Goal: Check status: Check status

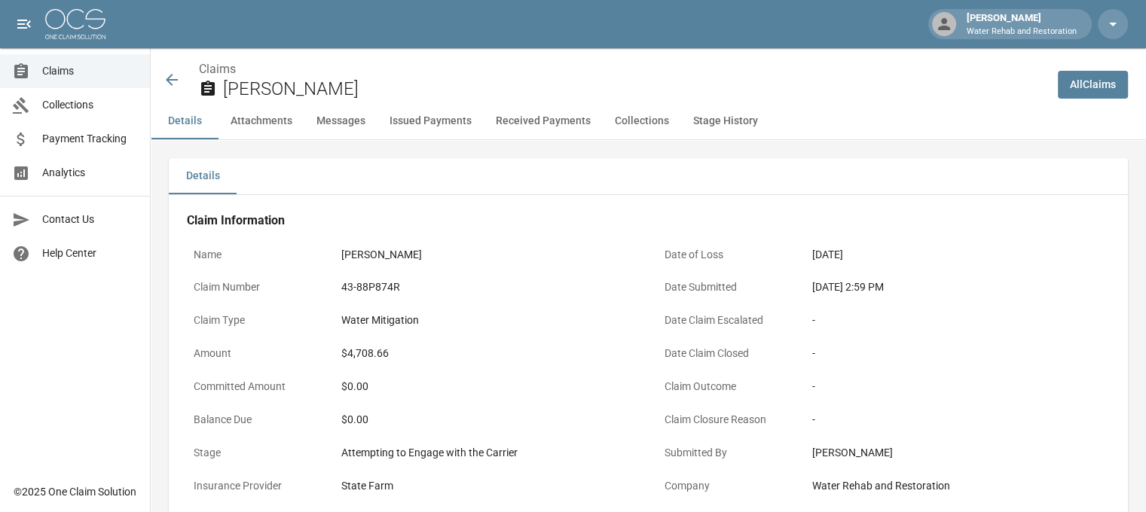
drag, startPoint x: 169, startPoint y: 78, endPoint x: 284, endPoint y: 76, distance: 115.3
click at [169, 78] on icon at bounding box center [172, 80] width 12 height 12
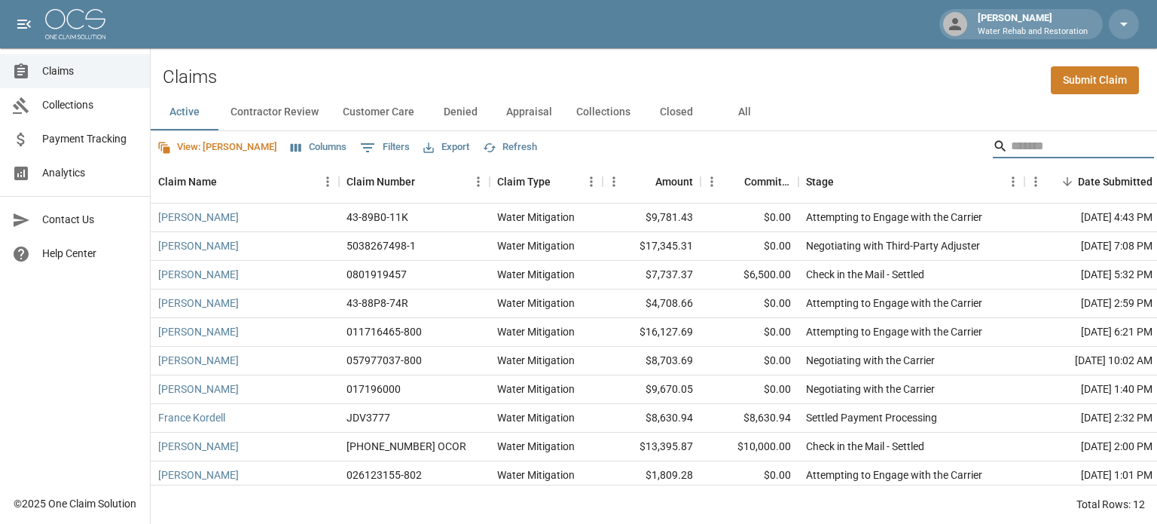
click at [1032, 144] on input "Search" at bounding box center [1071, 146] width 121 height 24
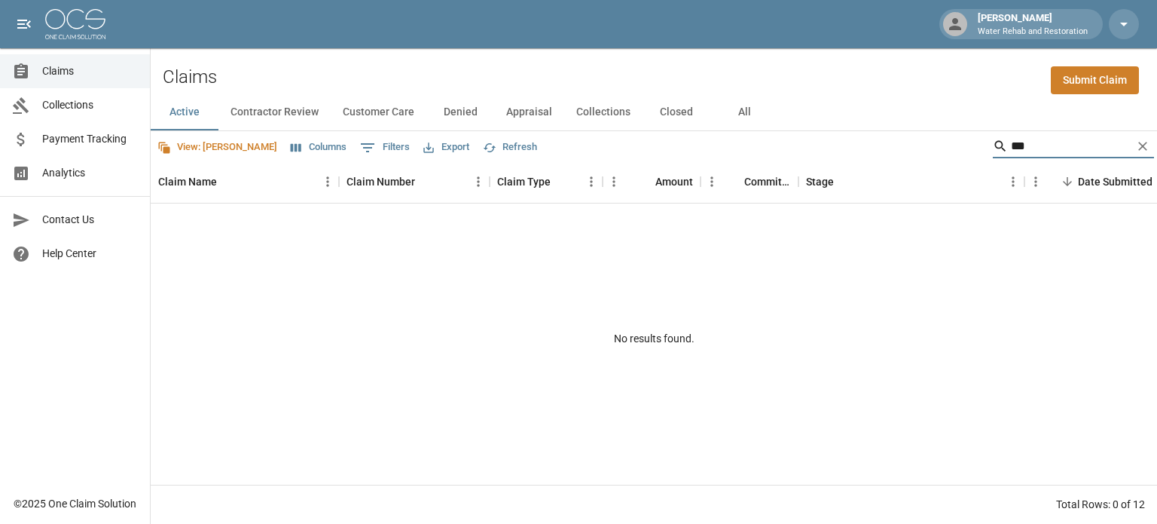
type input "***"
click at [735, 114] on button "All" at bounding box center [744, 112] width 68 height 36
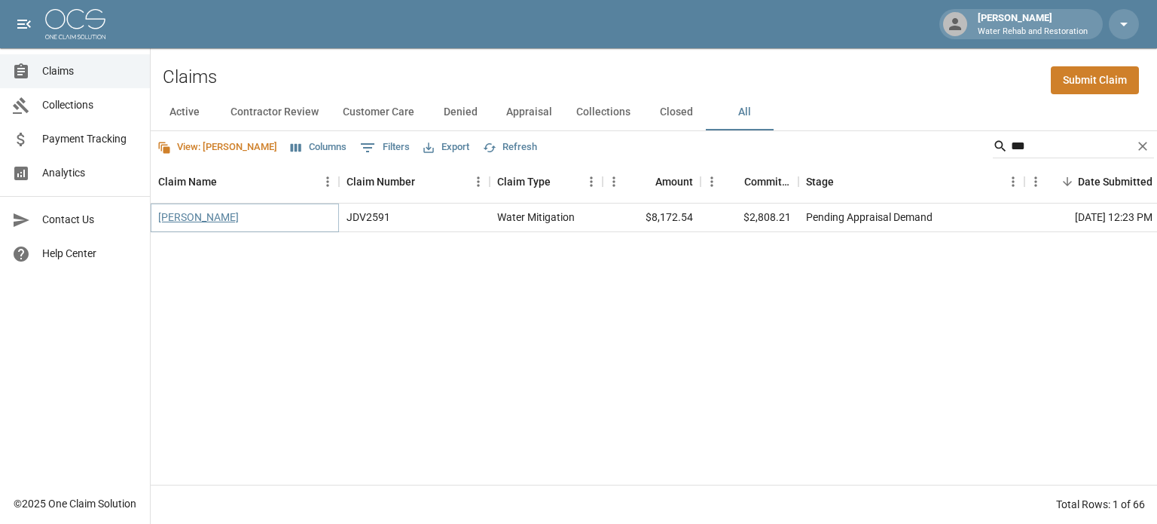
click at [206, 219] on link "[PERSON_NAME]" at bounding box center [198, 216] width 81 height 15
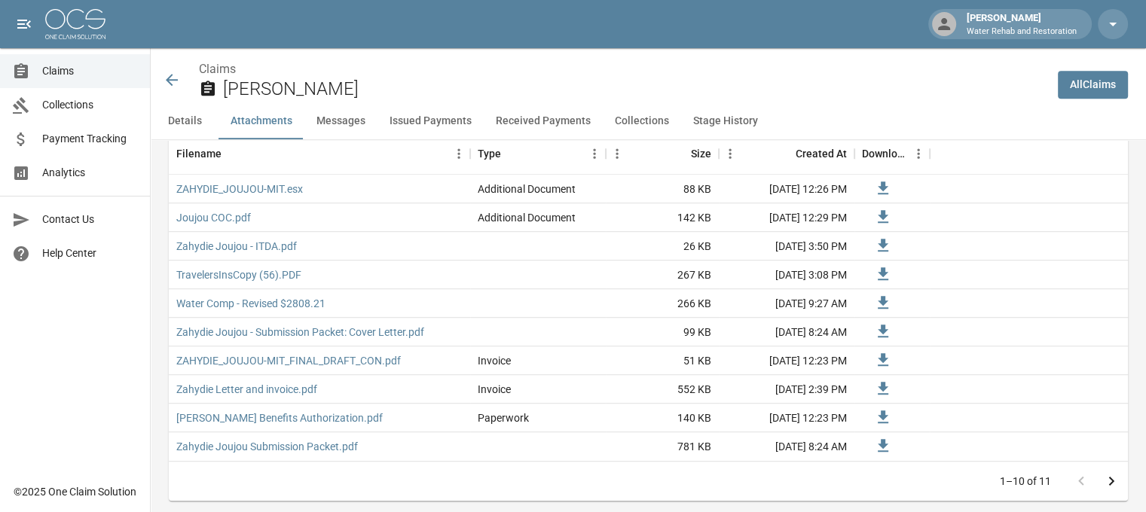
scroll to position [979, 0]
click at [268, 300] on link "Water Comp - Revised $2808.21" at bounding box center [250, 302] width 149 height 15
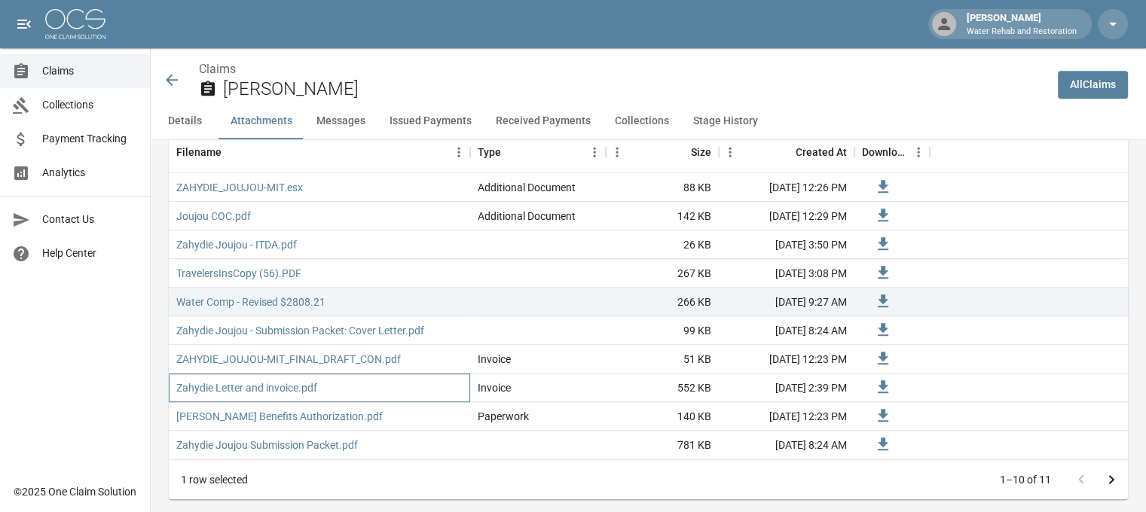
click at [336, 393] on div "Zahydie Letter and invoice.pdf" at bounding box center [319, 388] width 301 height 29
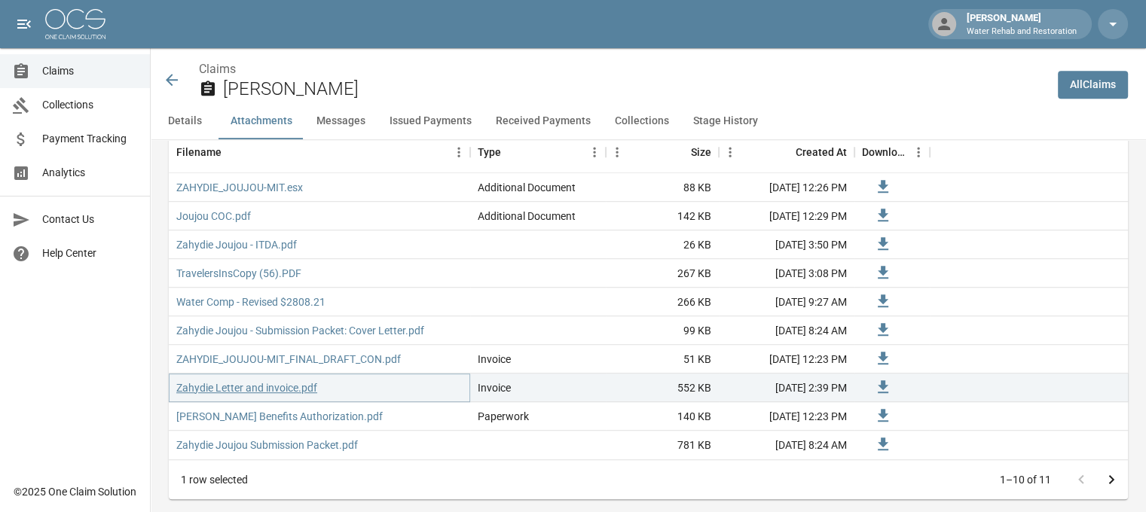
click at [283, 391] on link "Zahydie Letter and invoice.pdf" at bounding box center [246, 387] width 141 height 15
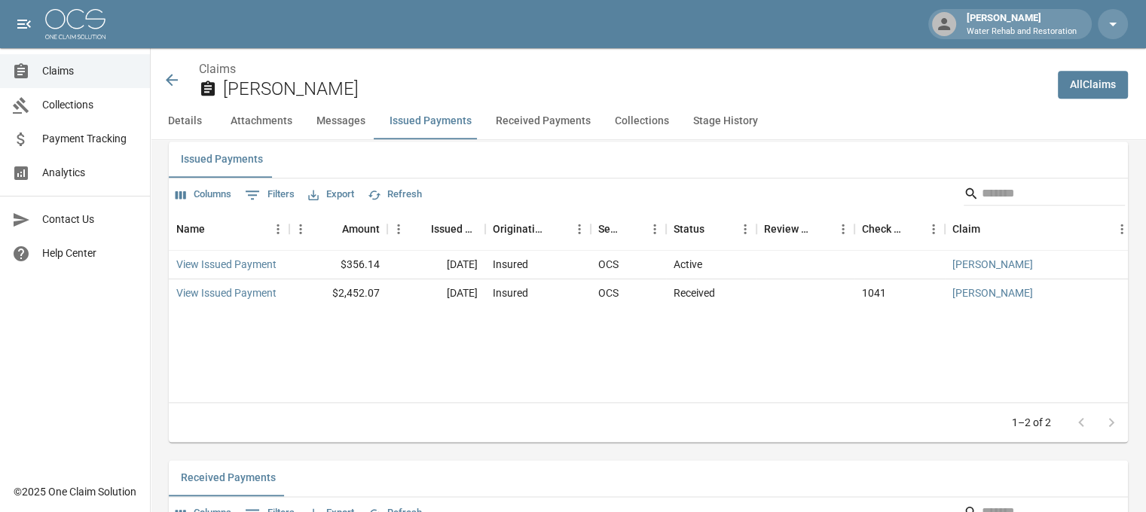
scroll to position [1884, 0]
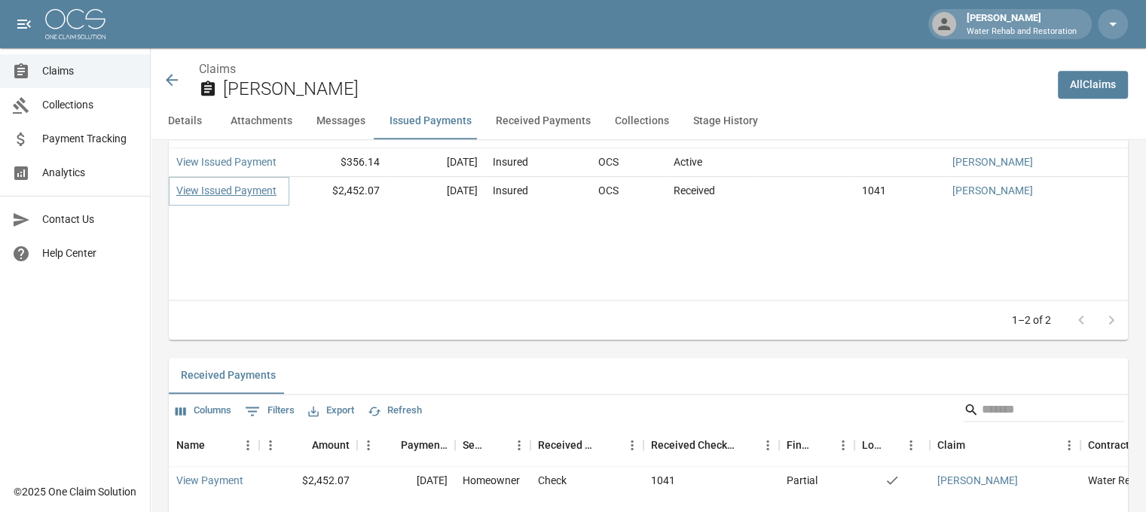
click at [244, 191] on link "View Issued Payment" at bounding box center [226, 190] width 100 height 15
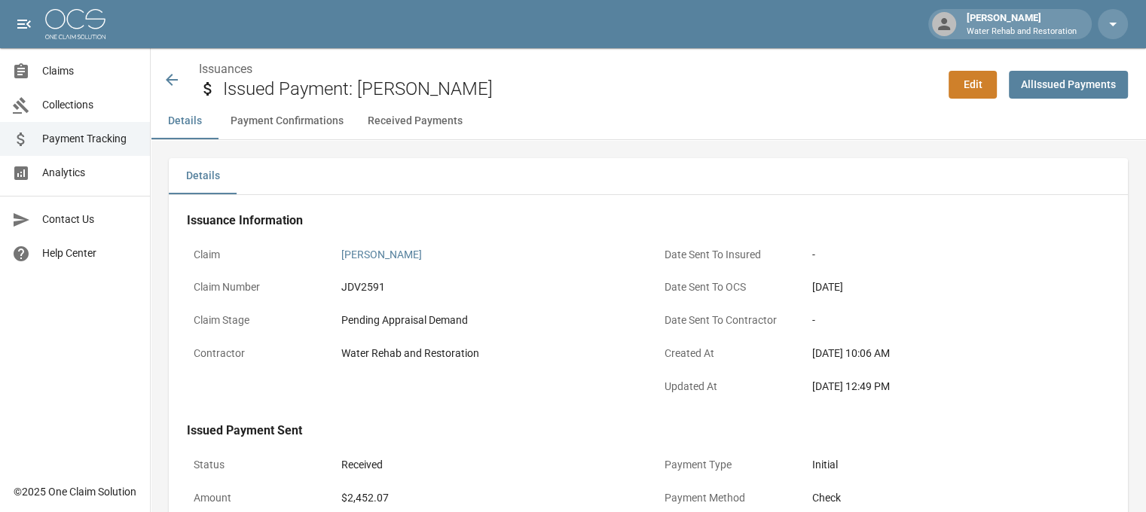
click at [407, 129] on button "Received Payments" at bounding box center [415, 121] width 119 height 36
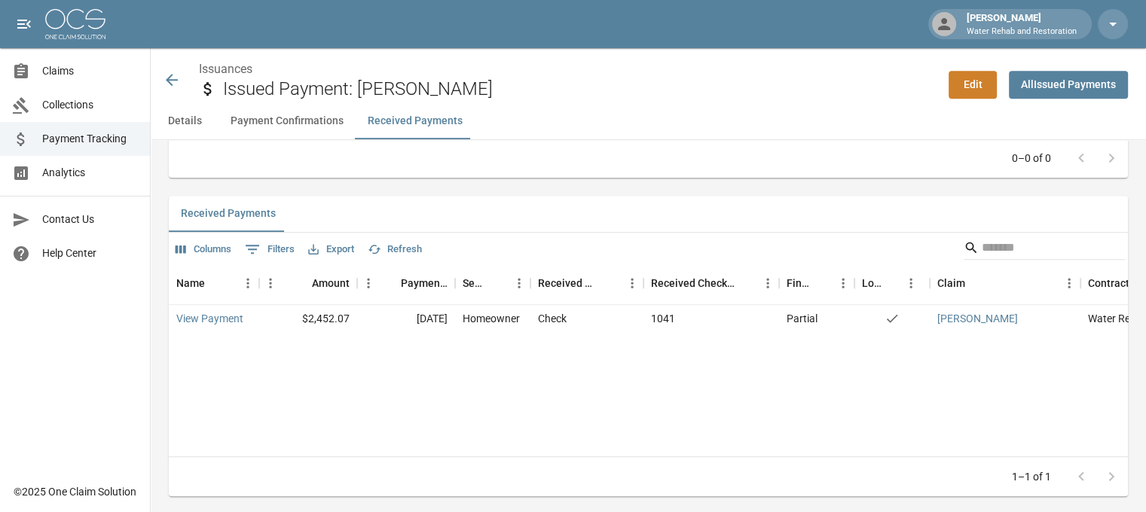
scroll to position [890, 0]
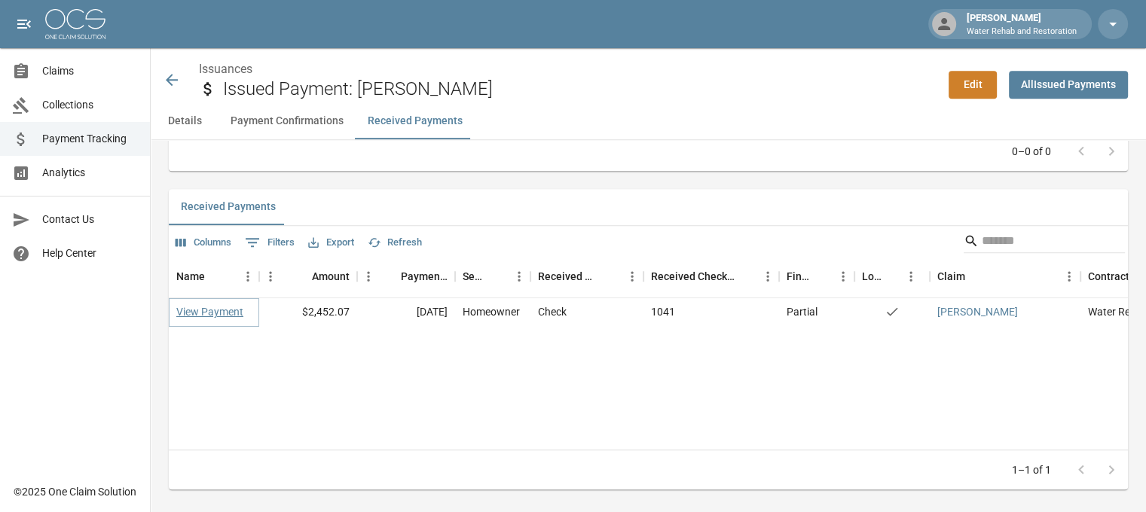
click at [202, 316] on link "View Payment" at bounding box center [209, 311] width 67 height 15
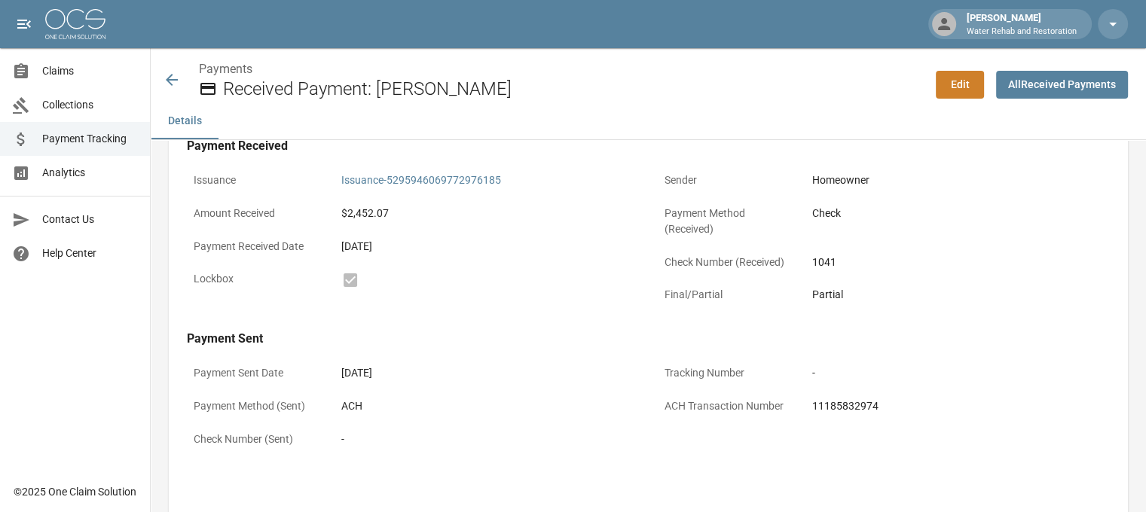
scroll to position [326, 0]
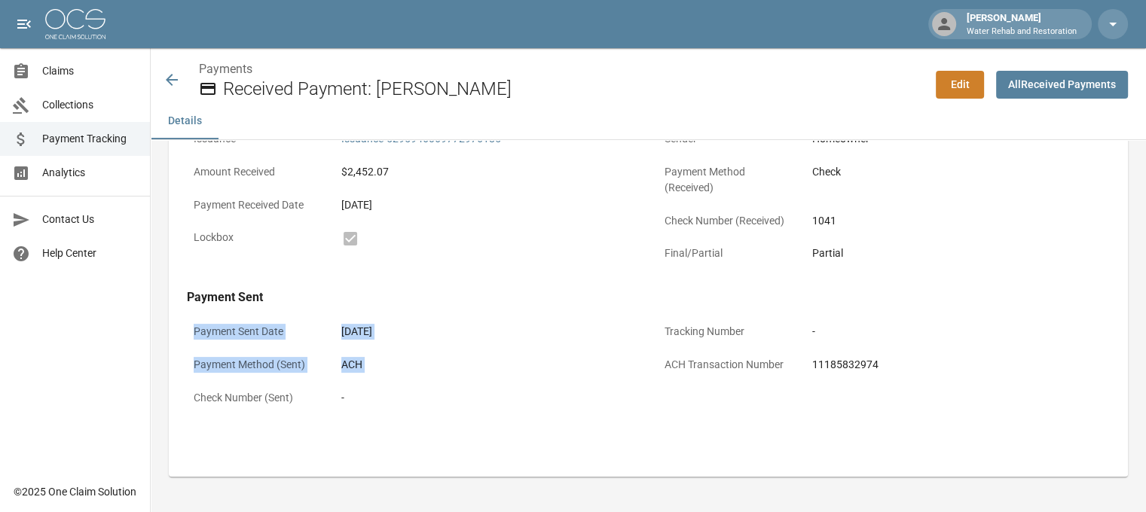
drag, startPoint x: 174, startPoint y: 438, endPoint x: 970, endPoint y: 292, distance: 809.7
click at [970, 292] on div "Payment Information Claim Zahydie Joujou OCS Rate 8.00% OCS Fee $196.17 Contrac…" at bounding box center [648, 161] width 959 height 584
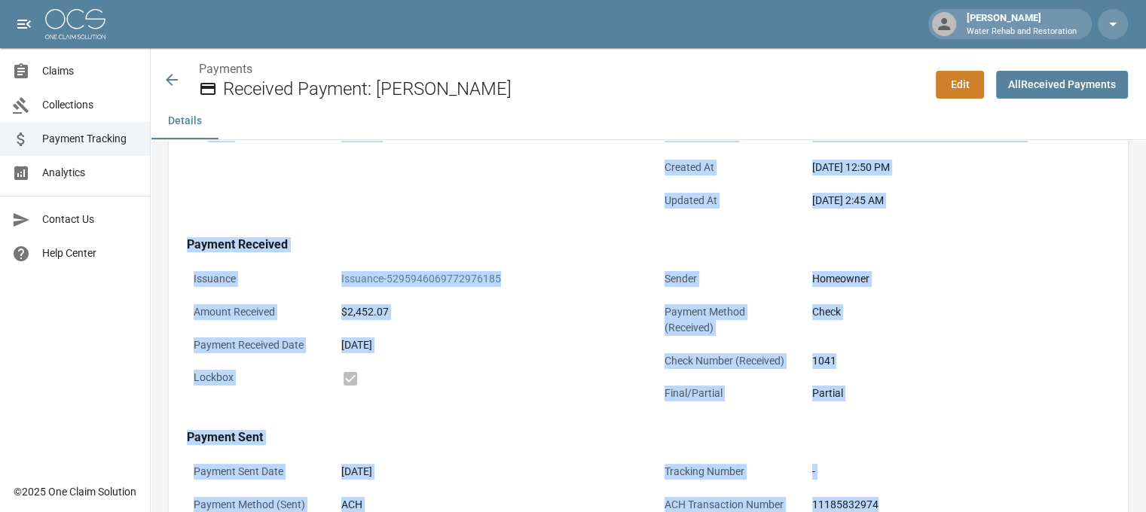
scroll to position [176, 0]
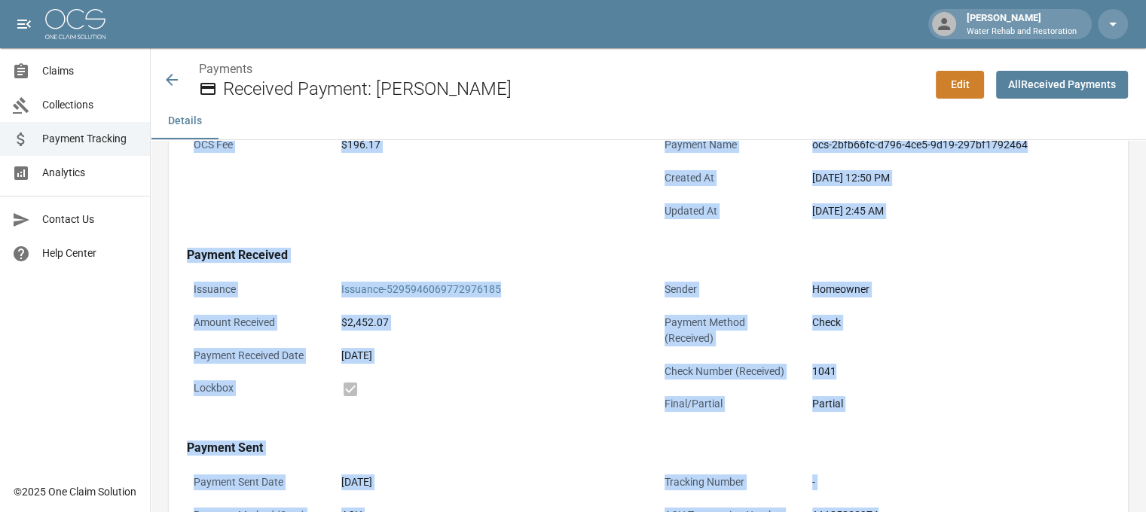
drag, startPoint x: 934, startPoint y: 373, endPoint x: 169, endPoint y: 213, distance: 782.0
click at [169, 213] on div "Payment Information Claim Zahydie Joujou OCS Rate 8.00% OCS Fee $196.17 Contrac…" at bounding box center [648, 312] width 959 height 584
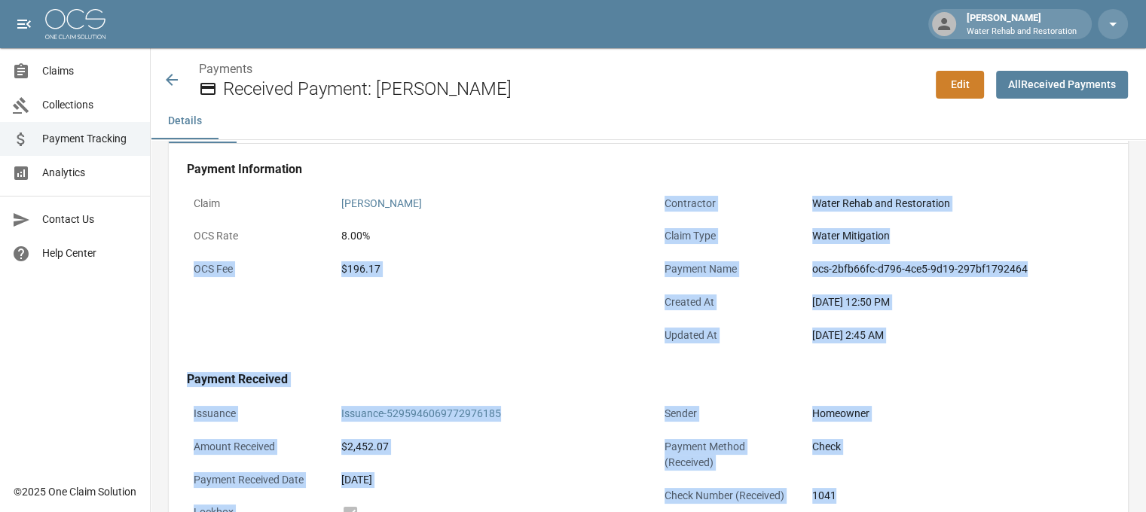
scroll to position [25, 0]
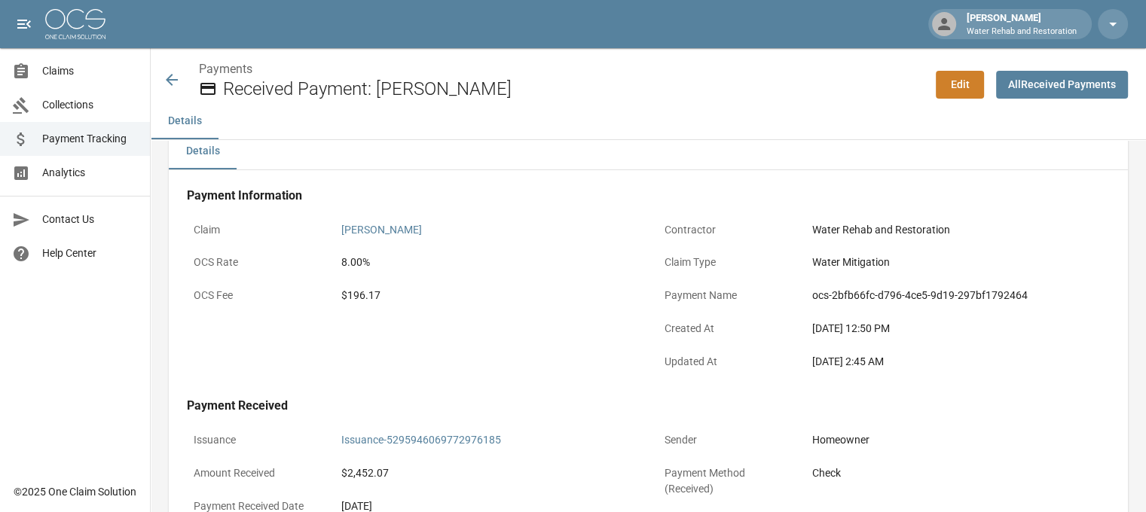
click at [313, 194] on h4 "Payment Information" at bounding box center [648, 195] width 923 height 15
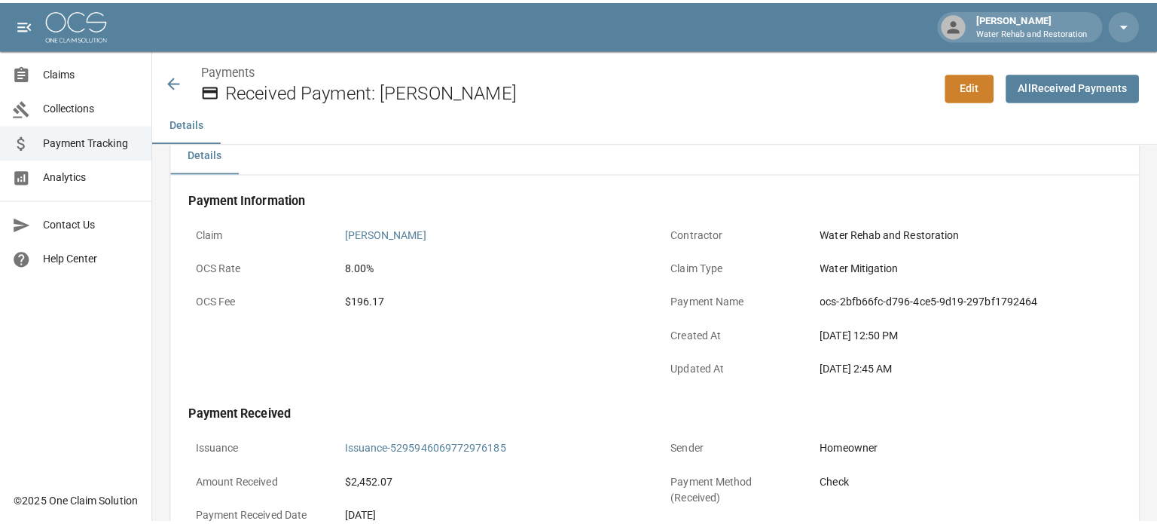
scroll to position [0, 0]
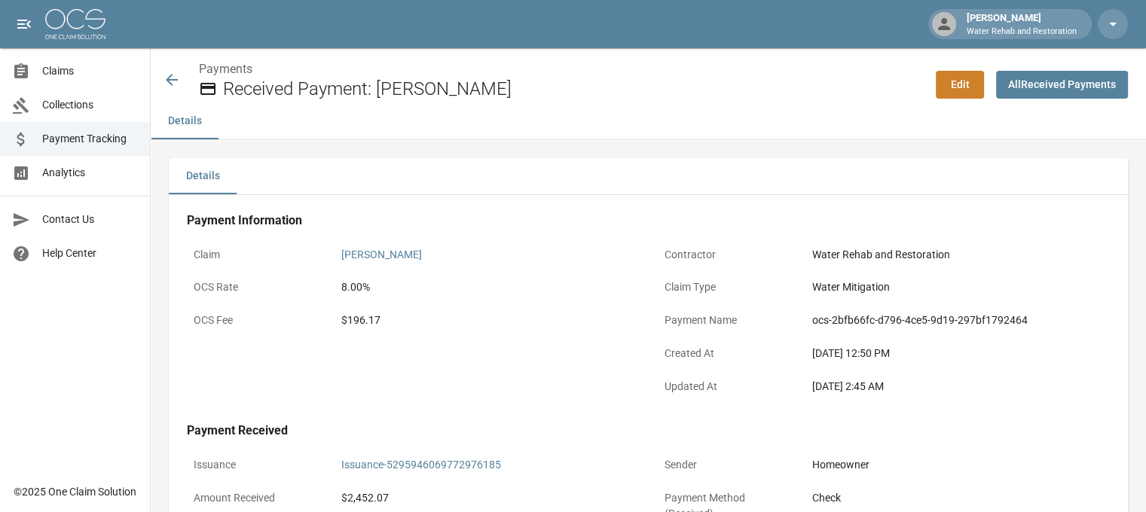
click at [959, 79] on link "Edit" at bounding box center [960, 85] width 48 height 28
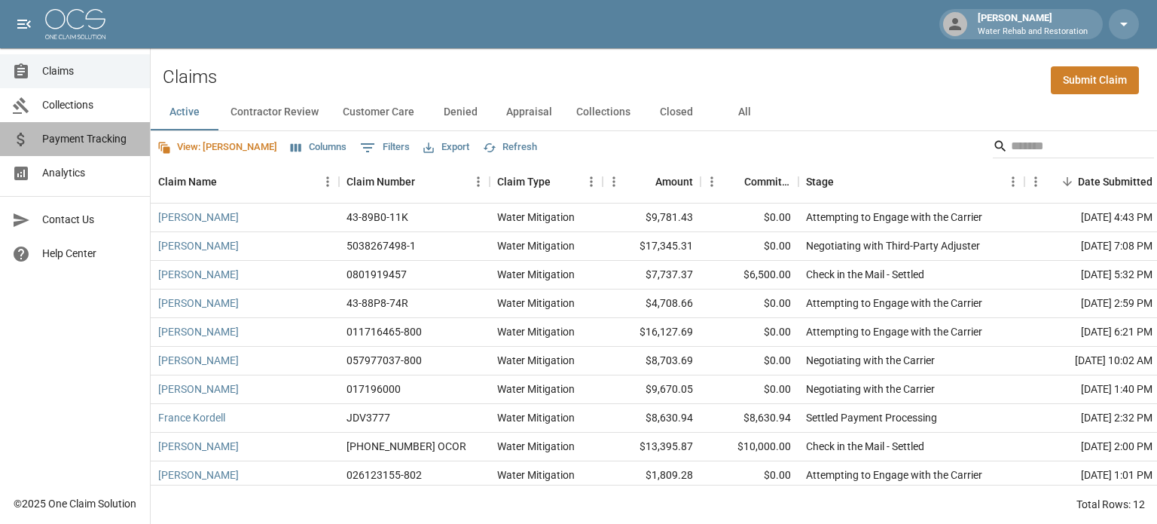
click at [101, 147] on link "Payment Tracking" at bounding box center [75, 139] width 150 height 34
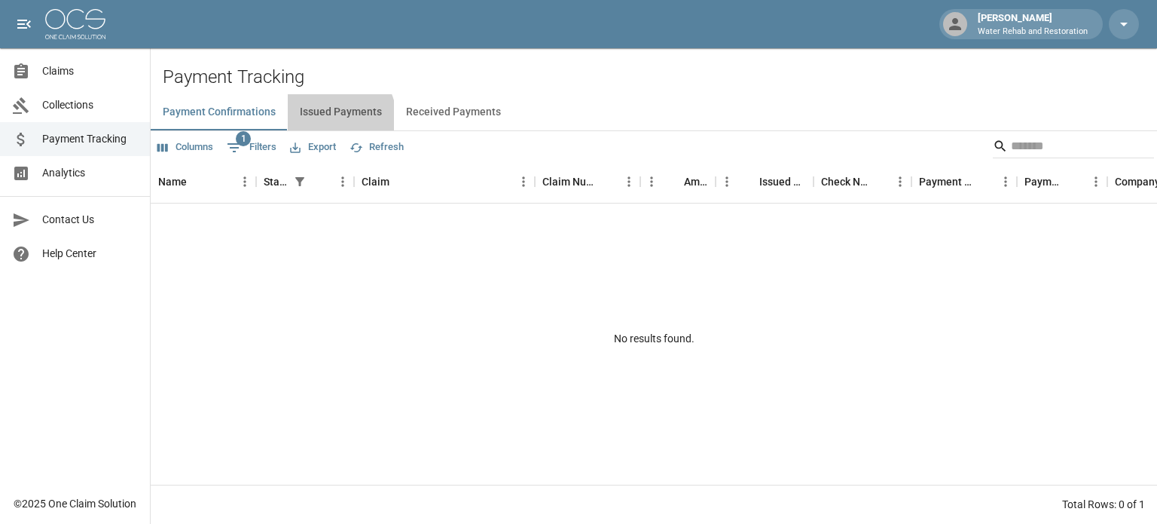
click at [326, 121] on button "Issued Payments" at bounding box center [341, 112] width 106 height 36
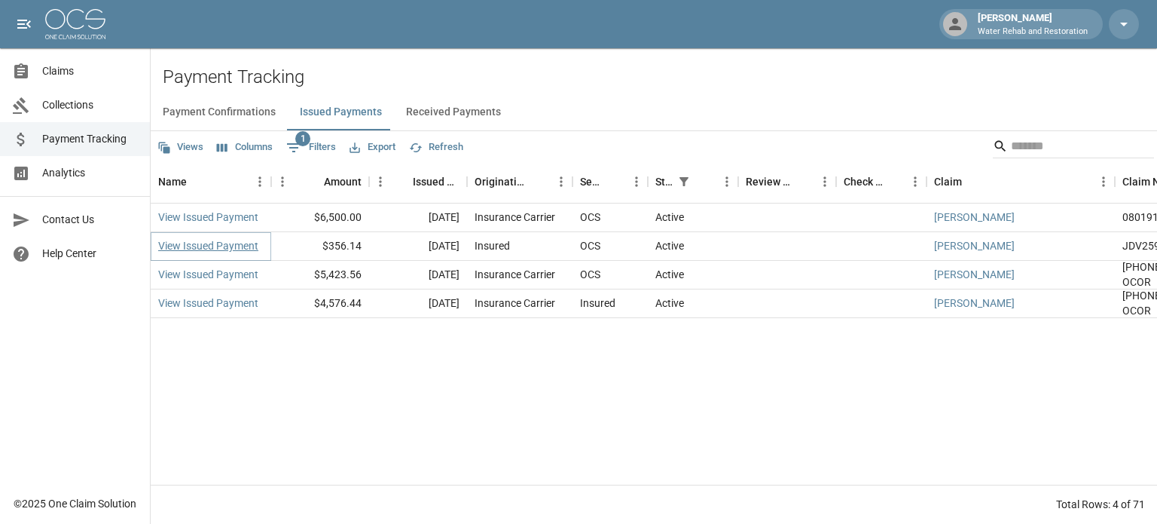
click at [242, 240] on link "View Issued Payment" at bounding box center [208, 245] width 100 height 15
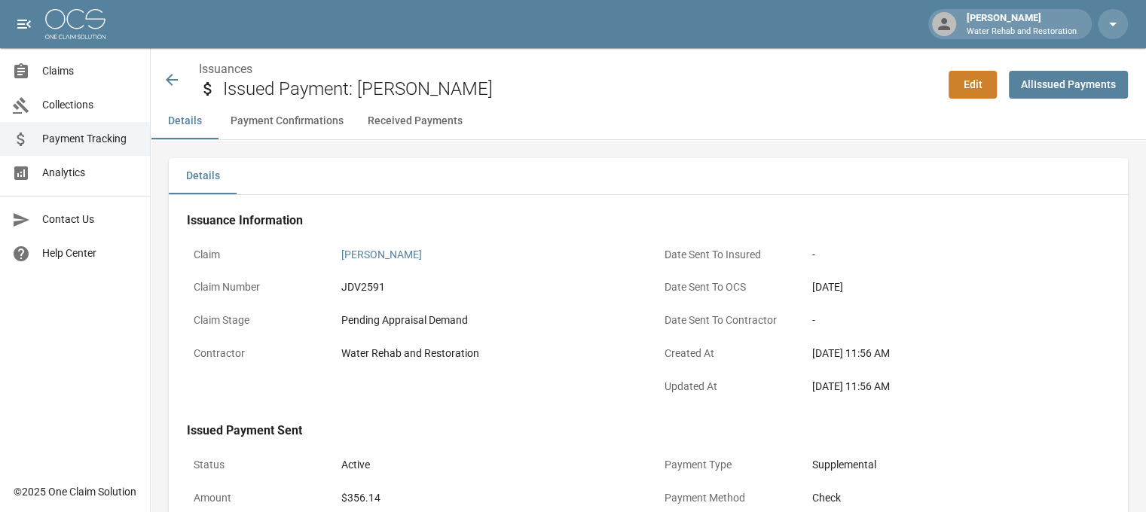
click at [977, 95] on link "Edit" at bounding box center [973, 85] width 48 height 28
click at [1089, 81] on link "All Issued Payments" at bounding box center [1068, 85] width 119 height 28
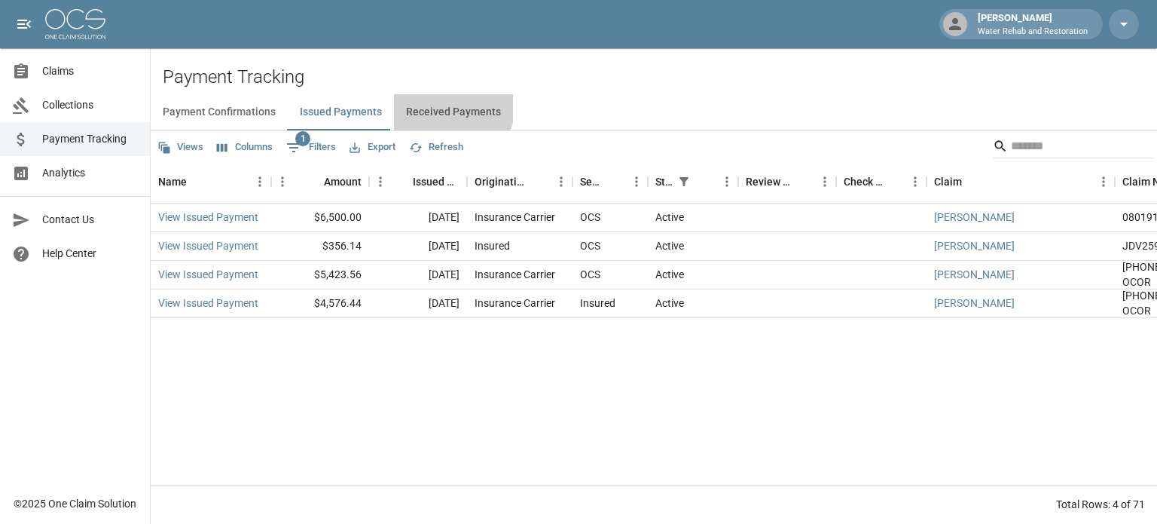
click at [443, 105] on button "Received Payments" at bounding box center [453, 112] width 119 height 36
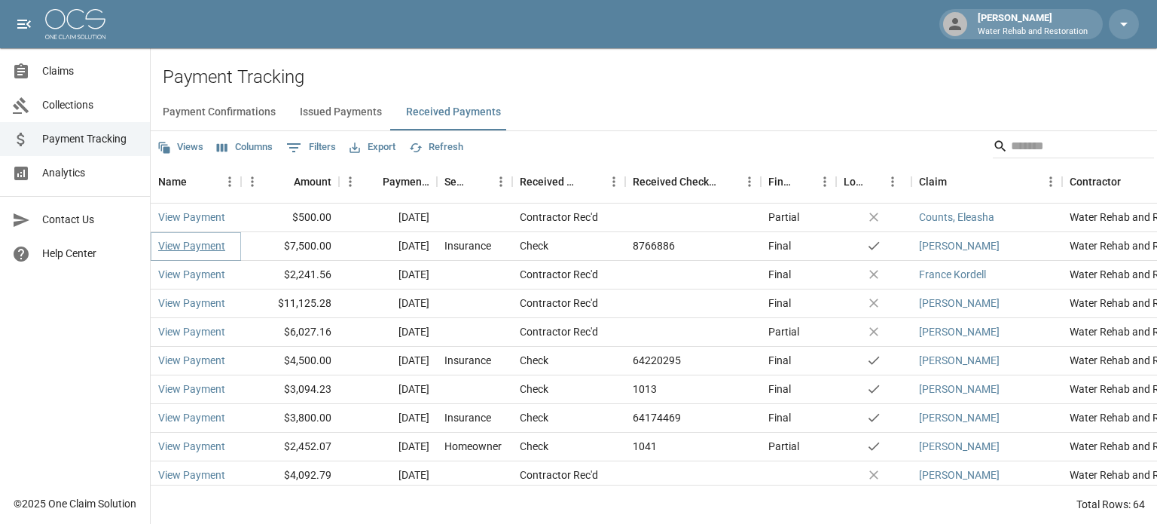
click at [194, 244] on link "View Payment" at bounding box center [191, 245] width 67 height 15
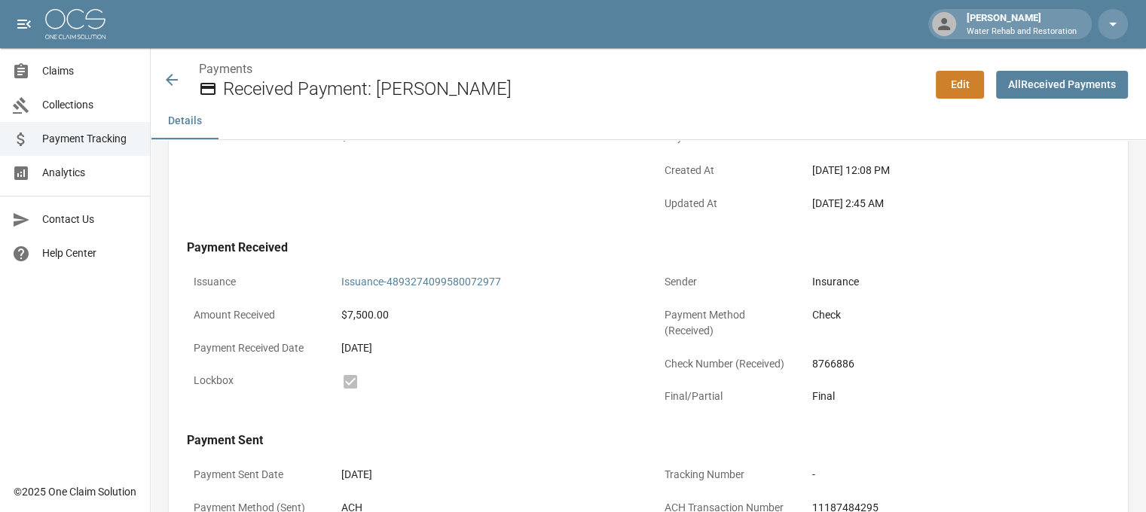
scroll to position [176, 0]
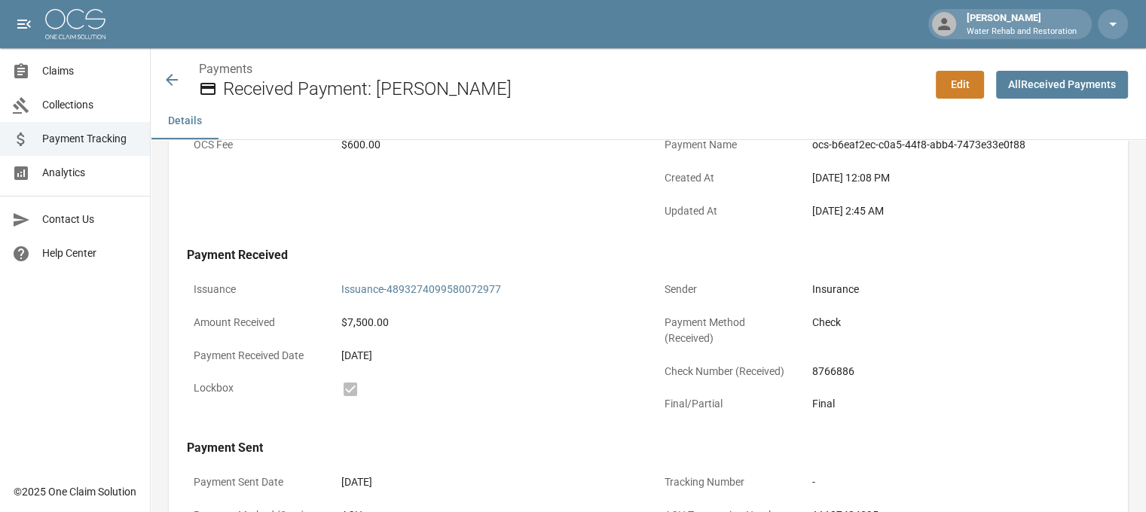
click at [170, 75] on icon at bounding box center [172, 80] width 18 height 18
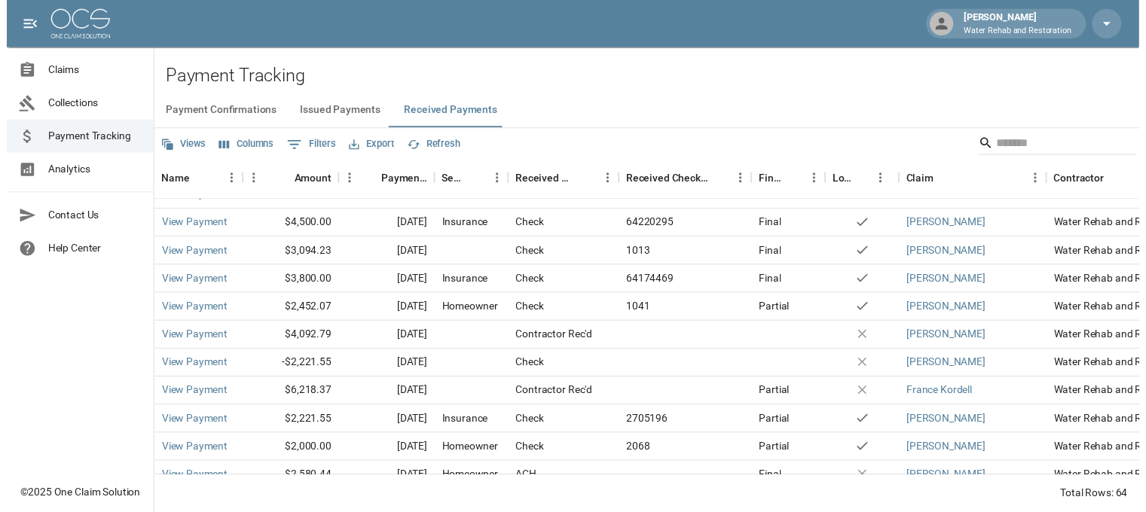
scroll to position [151, 0]
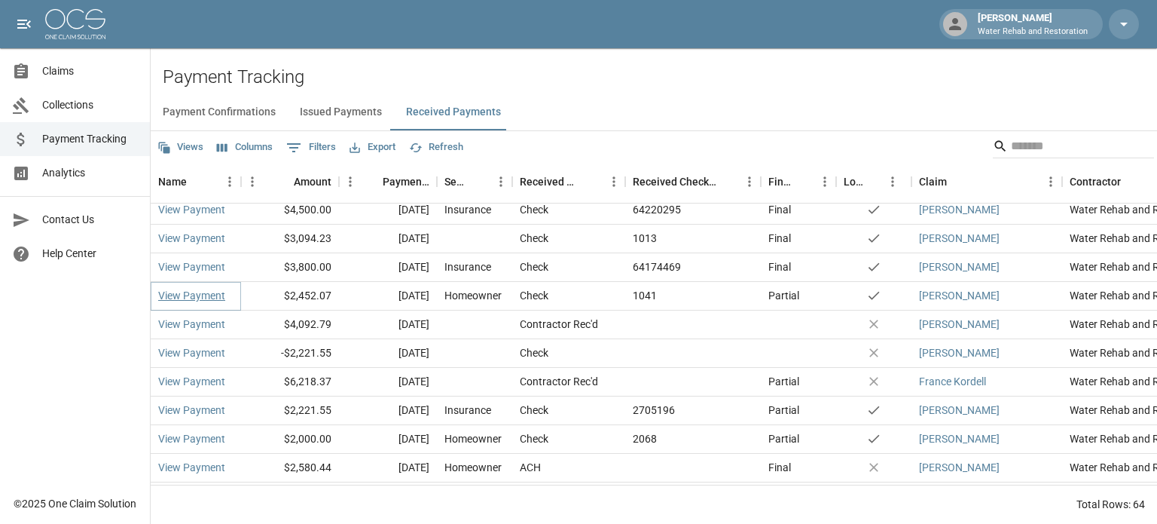
click at [179, 297] on link "View Payment" at bounding box center [191, 295] width 67 height 15
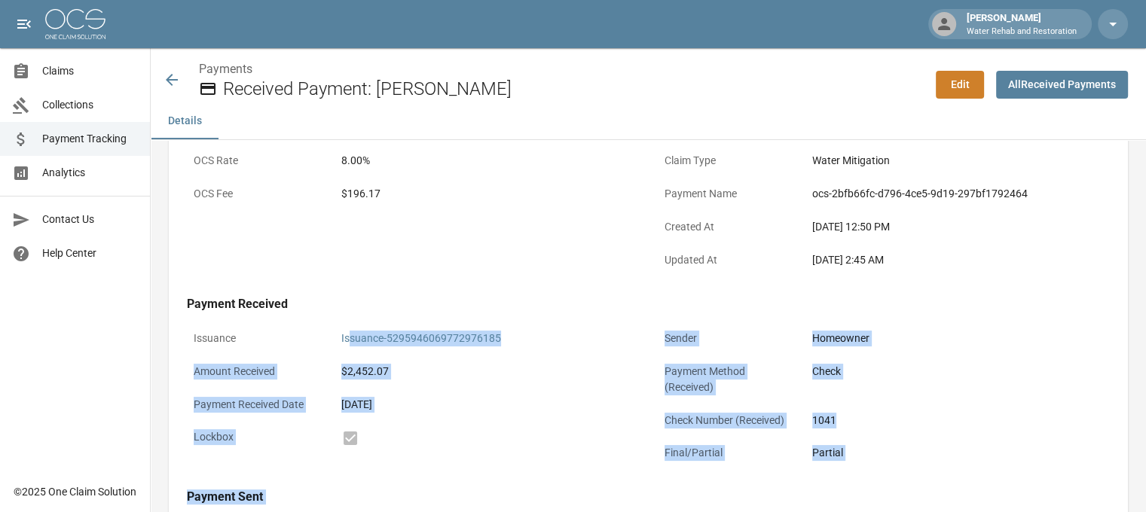
scroll to position [100, 0]
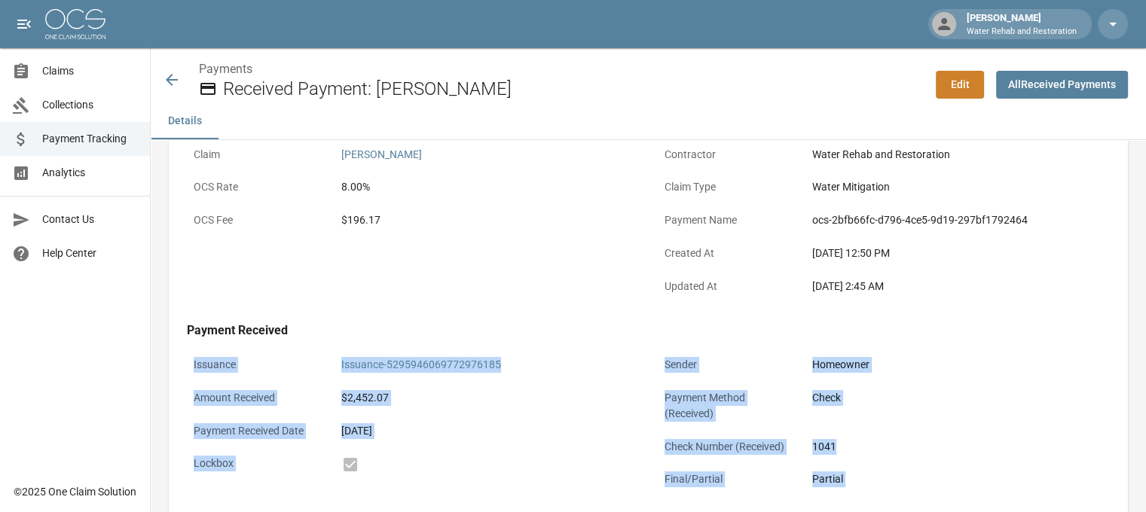
drag, startPoint x: 934, startPoint y: 373, endPoint x: 176, endPoint y: 355, distance: 758.9
click at [176, 355] on div "Payment Information Claim Zahydie Joujou OCS Rate 8.00% OCS Fee $196.17 Contrac…" at bounding box center [648, 387] width 959 height 584
copy div "Issuance Issuance-5295946069772976185 Amount Received $2,452.07 Payment Receive…"
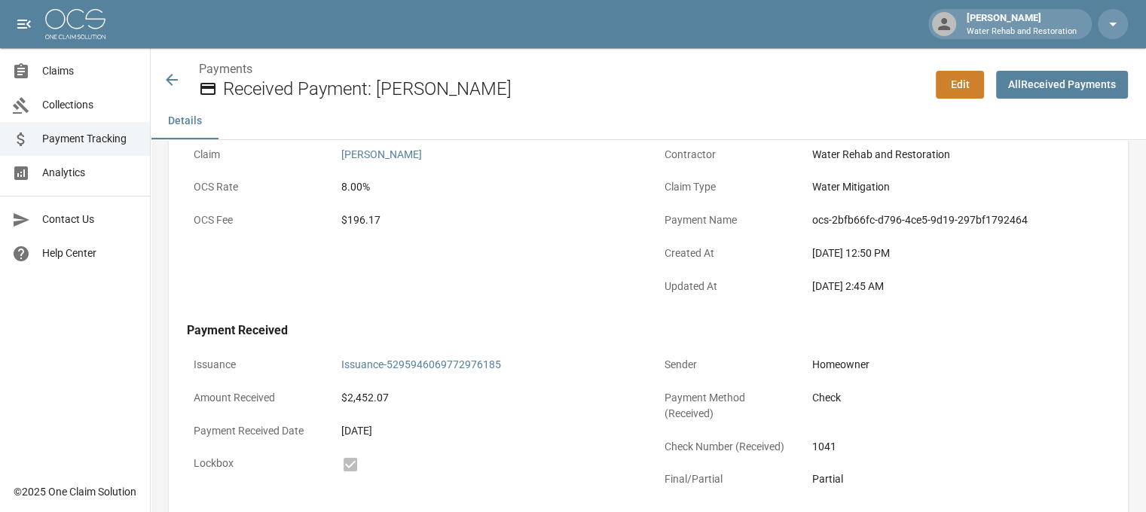
click at [188, 83] on div "Payments Received Payment: Zahydie Joujou" at bounding box center [543, 80] width 761 height 40
click at [169, 77] on icon at bounding box center [172, 80] width 12 height 12
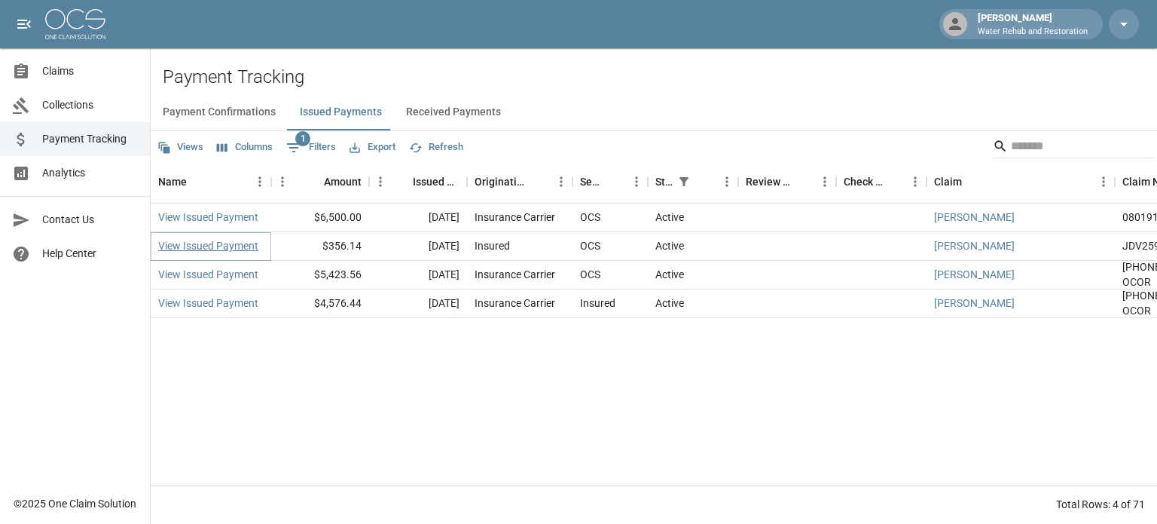
click at [209, 249] on link "View Issued Payment" at bounding box center [208, 245] width 100 height 15
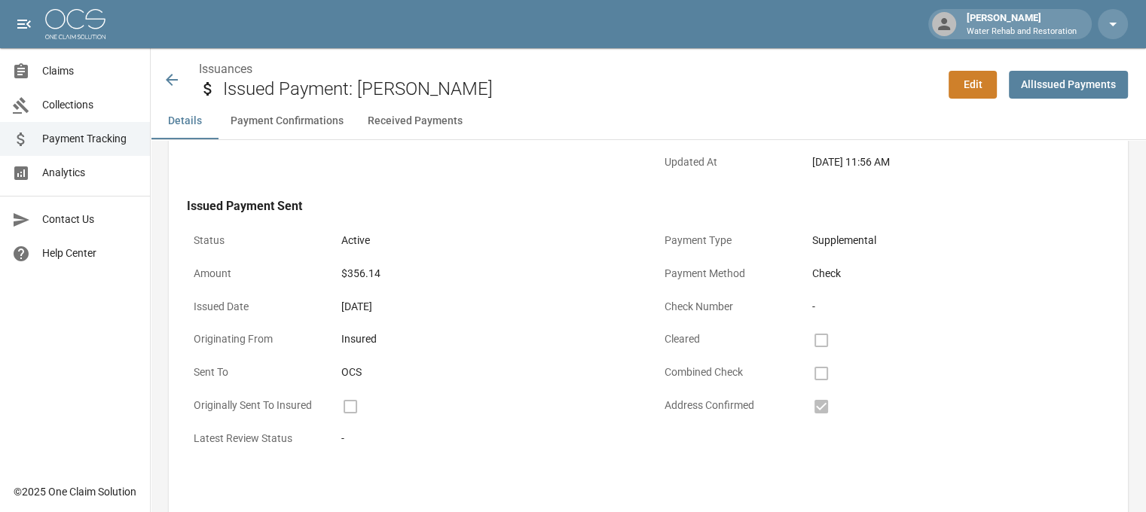
scroll to position [226, 0]
drag, startPoint x: 191, startPoint y: 173, endPoint x: 824, endPoint y: 186, distance: 633.8
click at [824, 186] on div "Issuance Information Claim Zahydie Joujou Claim Number JDV2591 Claim Stage Pend…" at bounding box center [648, 230] width 959 height 523
click at [308, 194] on div "Issuance Information Claim Zahydie Joujou Claim Number JDV2591 Claim Stage Pend…" at bounding box center [648, 230] width 959 height 523
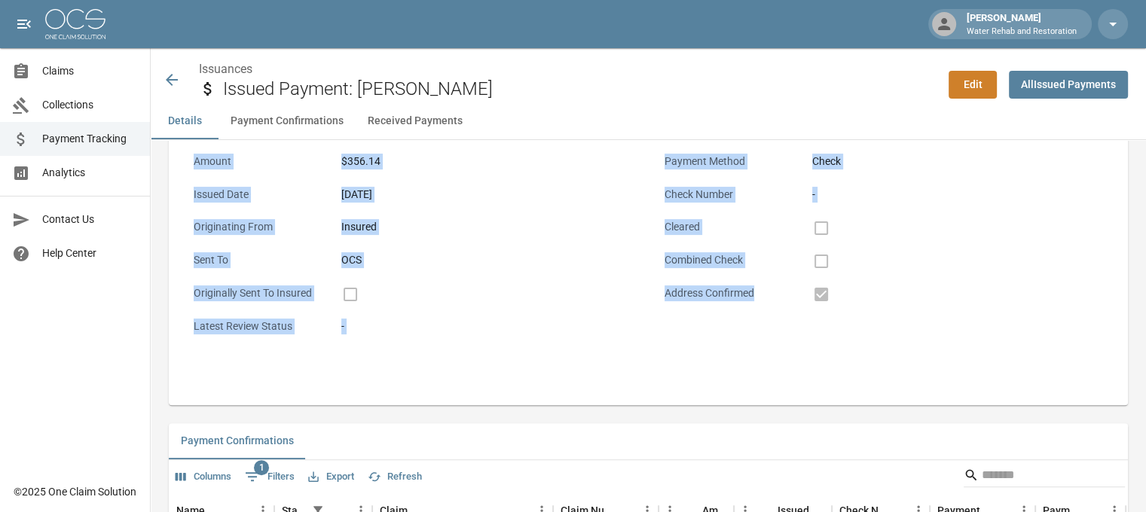
scroll to position [301, 0]
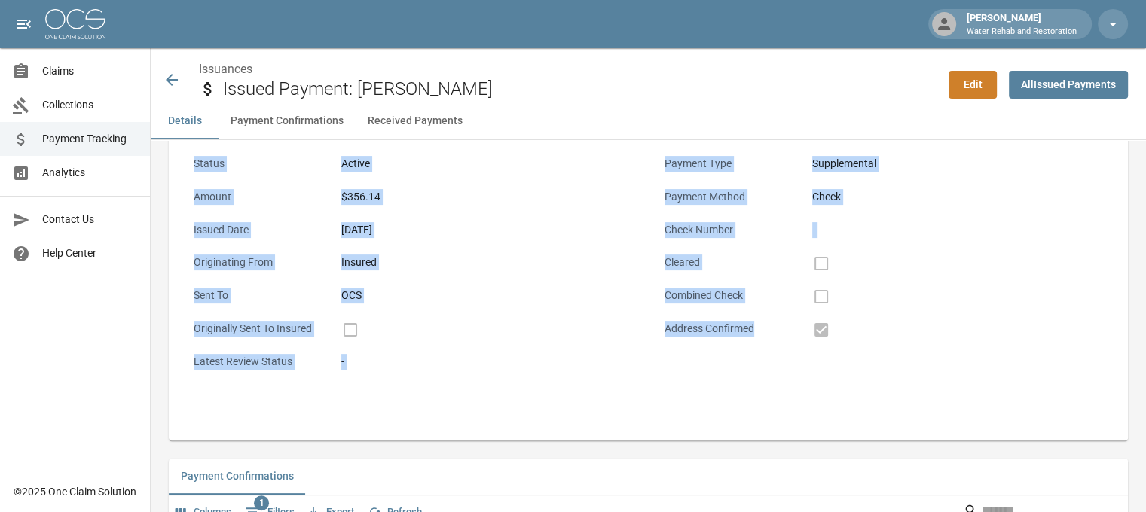
drag, startPoint x: 189, startPoint y: 242, endPoint x: 895, endPoint y: 347, distance: 713.8
click at [895, 347] on div "Status Active Amount $356.14 Issued Date [DATE] Originating From Insured Sent T…" at bounding box center [639, 255] width 941 height 249
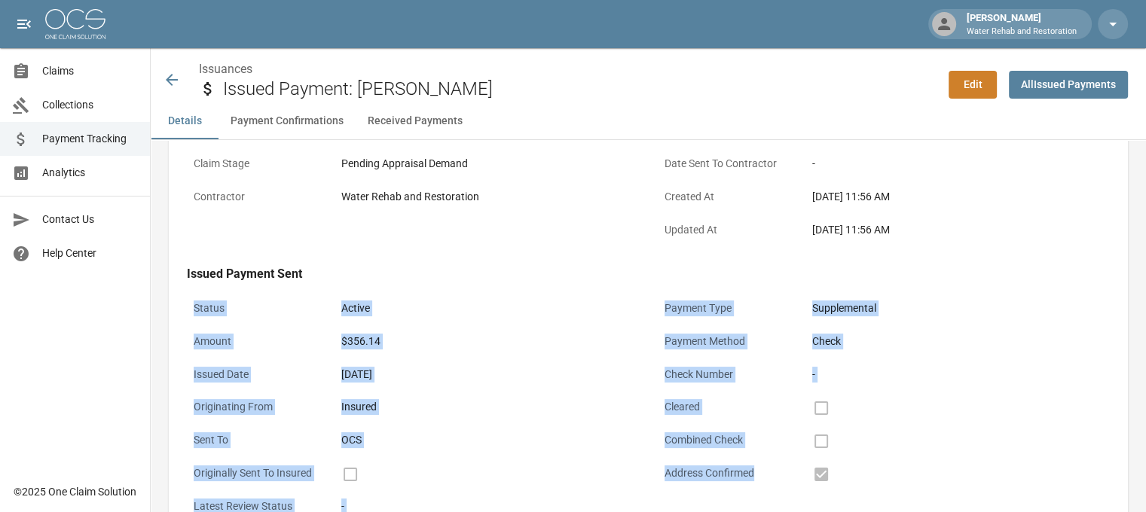
scroll to position [151, 0]
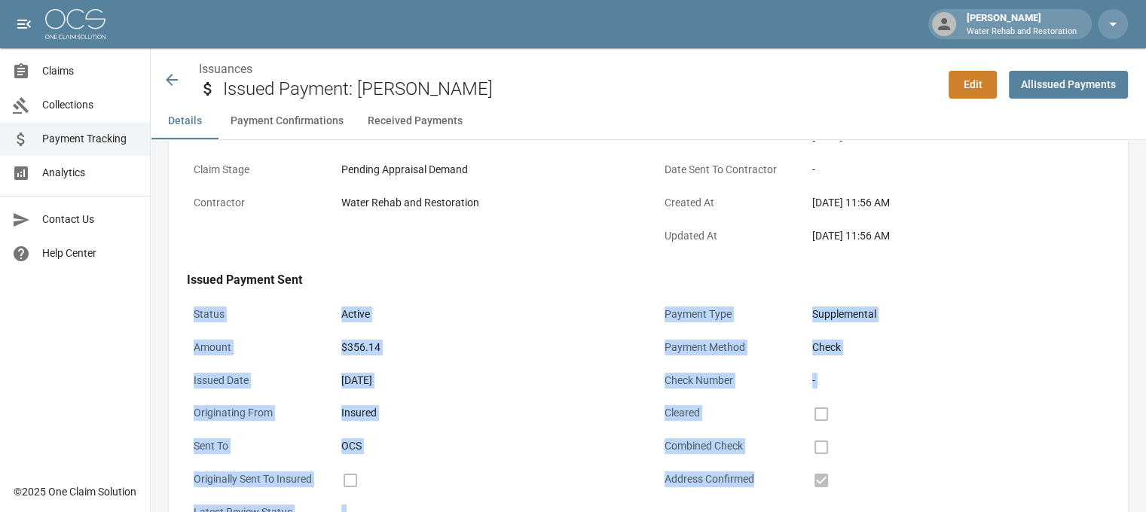
copy div "Status Active Amount $356.14 Issued Date [DATE] Originating From Insured Sent T…"
click at [564, 319] on div "Active" at bounding box center [487, 315] width 292 height 16
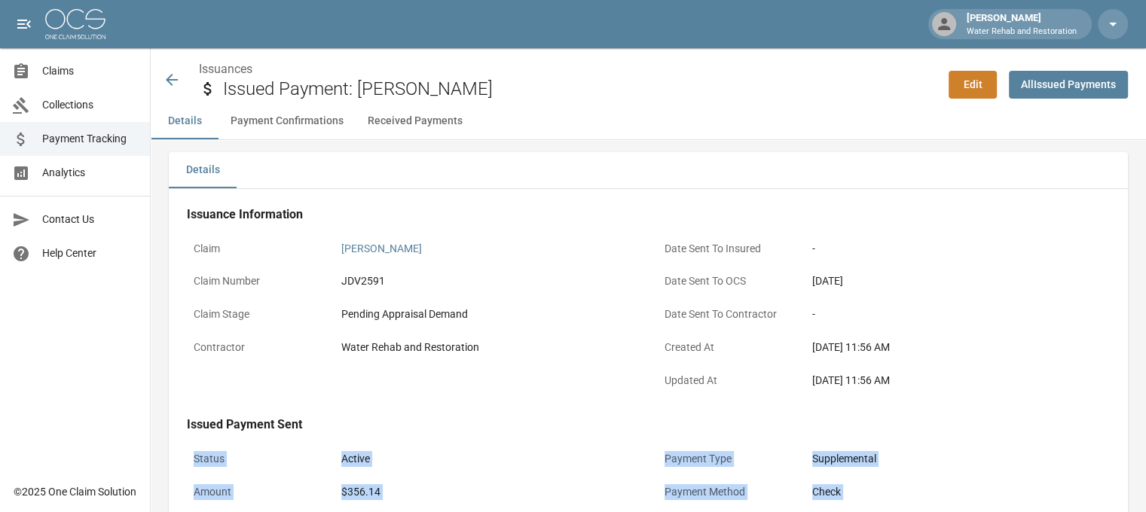
scroll to position [0, 0]
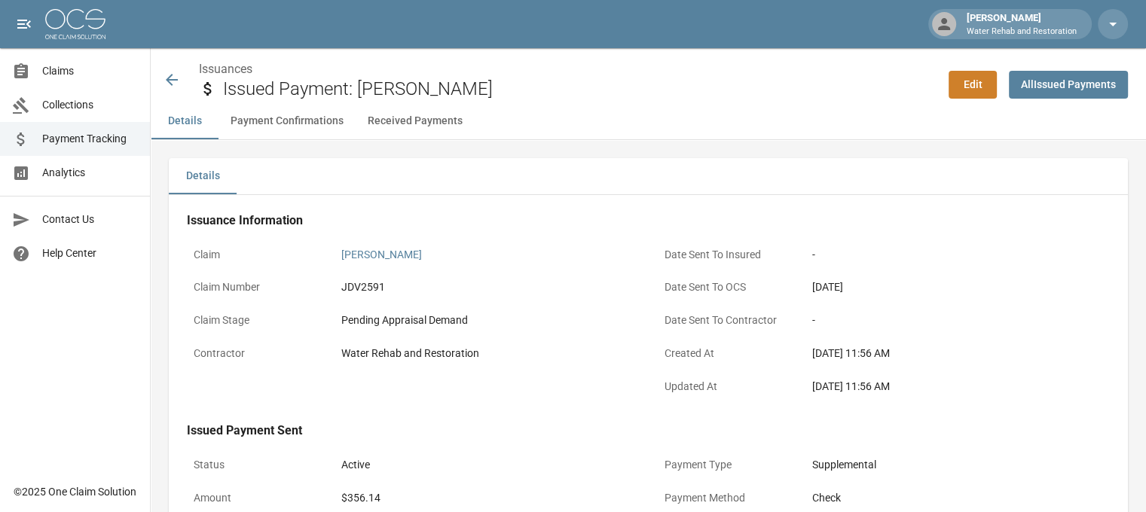
click at [190, 206] on div "Issuance Information Claim Zahydie Joujou Claim Number JDV2591 Claim Stage Pend…" at bounding box center [648, 456] width 959 height 523
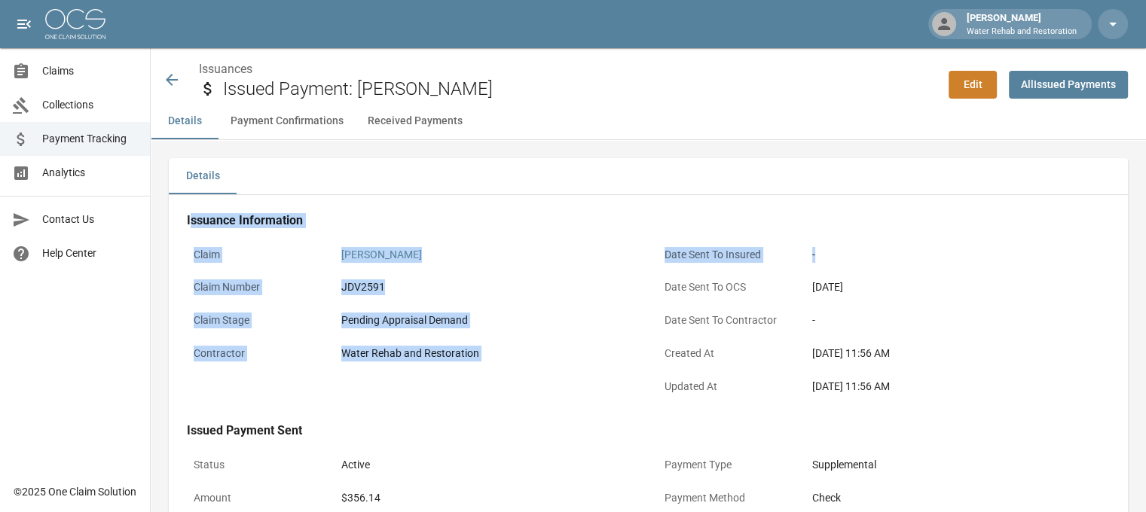
drag, startPoint x: 189, startPoint y: 206, endPoint x: 860, endPoint y: 258, distance: 672.6
click at [860, 258] on div "Issuance Information Claim Zahydie Joujou Claim Number JDV2591 Claim Stage Pend…" at bounding box center [648, 456] width 959 height 523
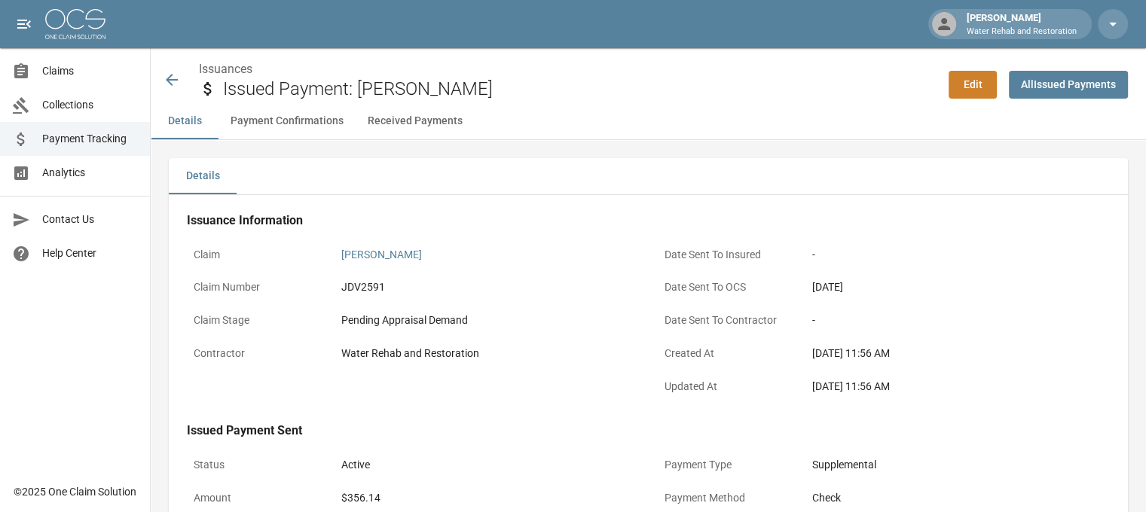
click at [178, 196] on div "Issuance Information Claim Zahydie Joujou Claim Number JDV2591 Claim Stage Pend…" at bounding box center [648, 456] width 959 height 523
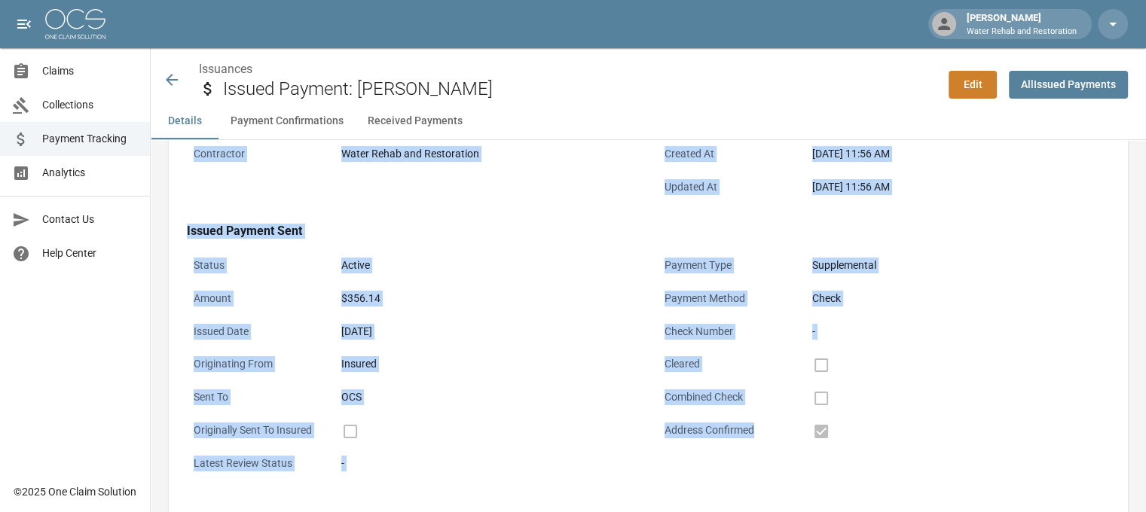
scroll to position [226, 0]
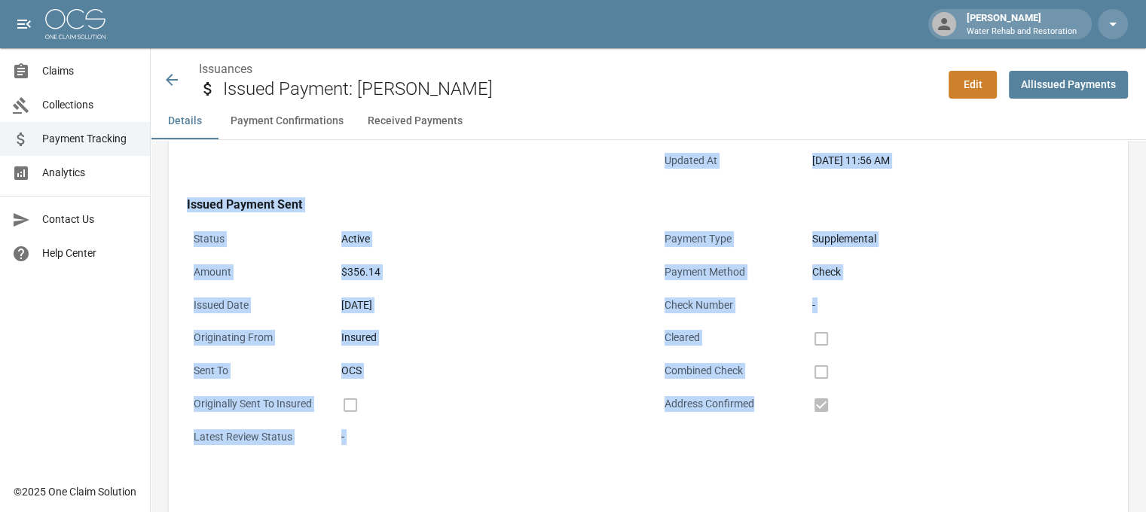
drag, startPoint x: 178, startPoint y: 197, endPoint x: 927, endPoint y: 460, distance: 793.7
click at [928, 466] on div "Issuance Information Claim Zahydie Joujou Claim Number JDV2591 Claim Stage Pend…" at bounding box center [648, 230] width 959 height 523
copy div "Issuance Information Claim Zahydie Joujou Claim Number JDV2591 Claim Stage Pend…"
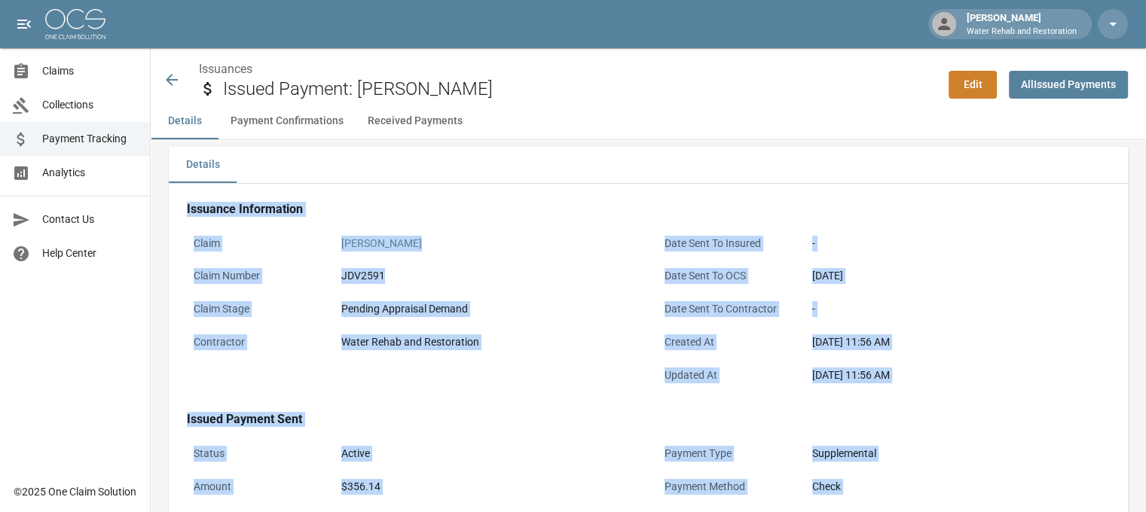
scroll to position [0, 0]
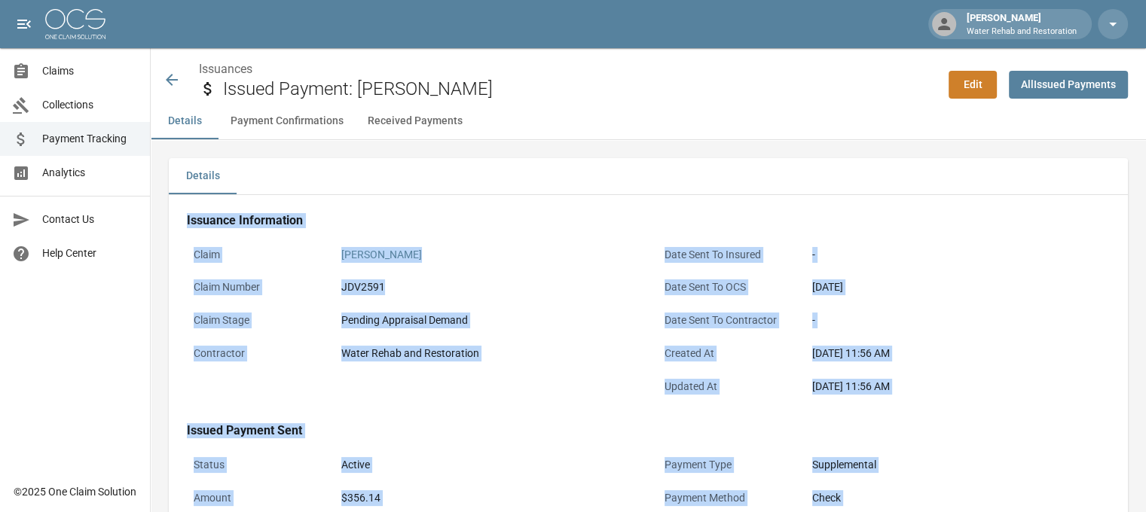
click at [293, 114] on button "Payment Confirmations" at bounding box center [286, 121] width 137 height 36
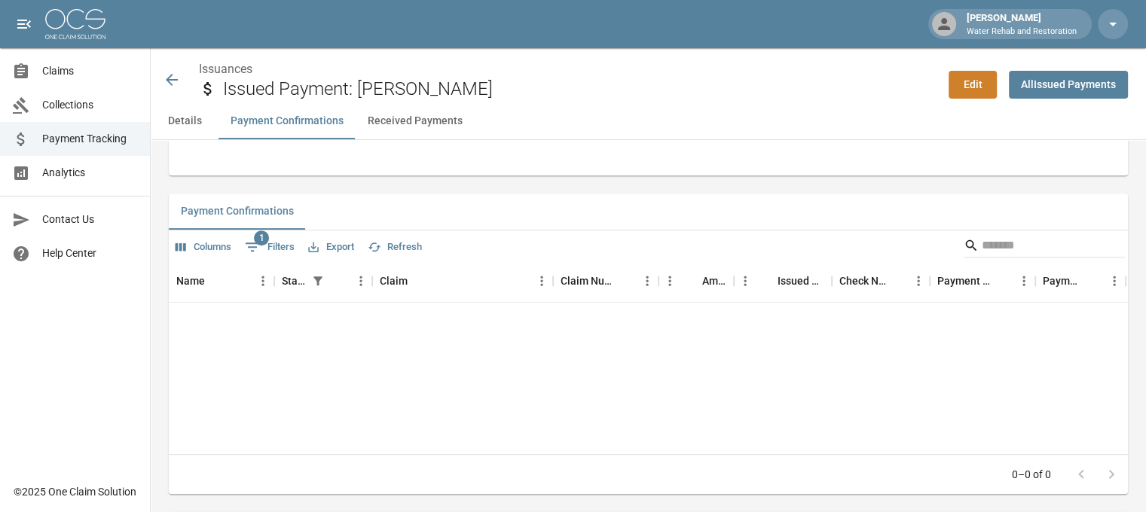
scroll to position [572, 0]
click at [177, 78] on icon at bounding box center [172, 80] width 18 height 18
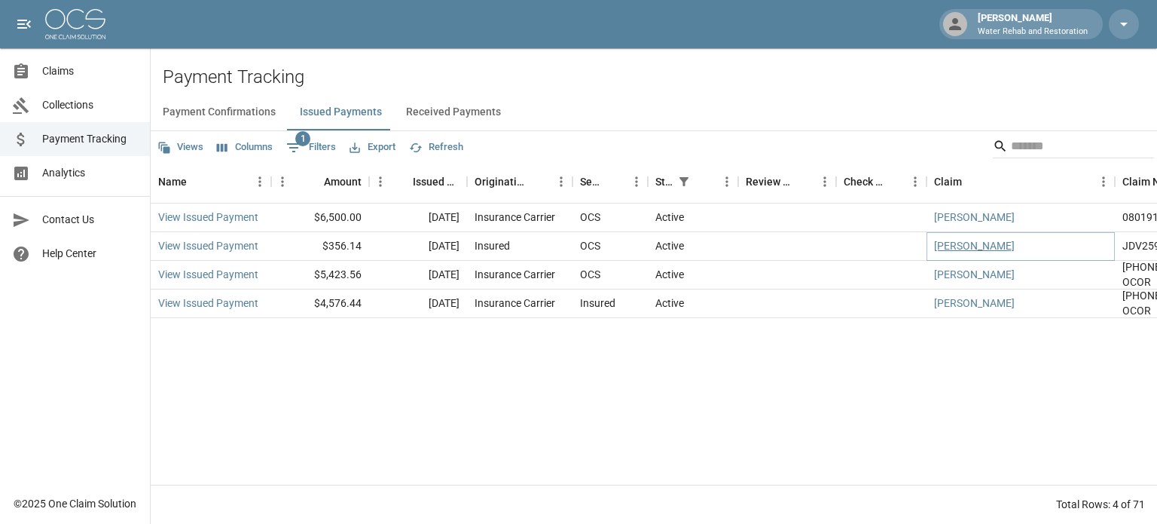
click at [971, 246] on link "[PERSON_NAME]" at bounding box center [974, 245] width 81 height 15
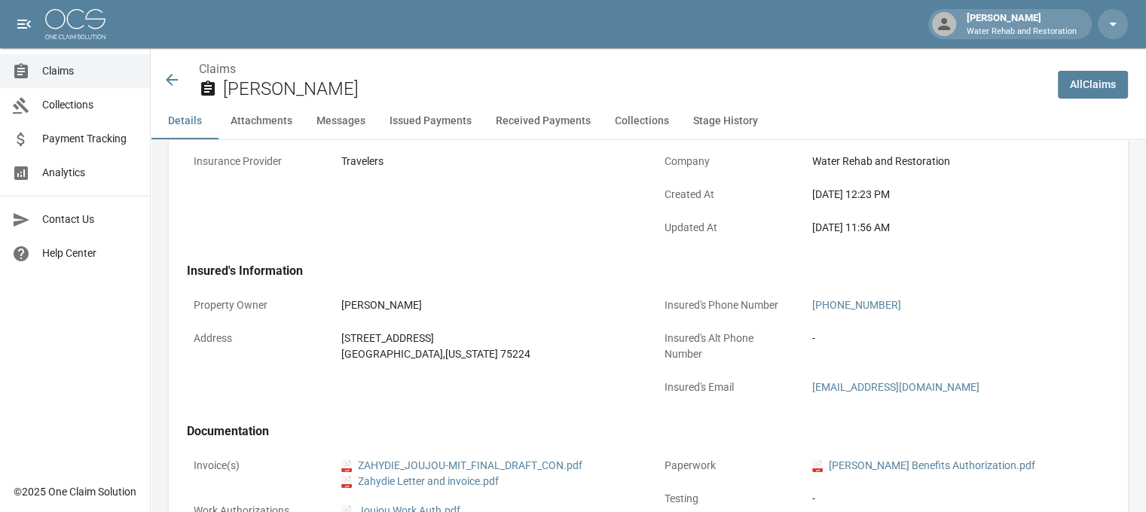
scroll to position [301, 0]
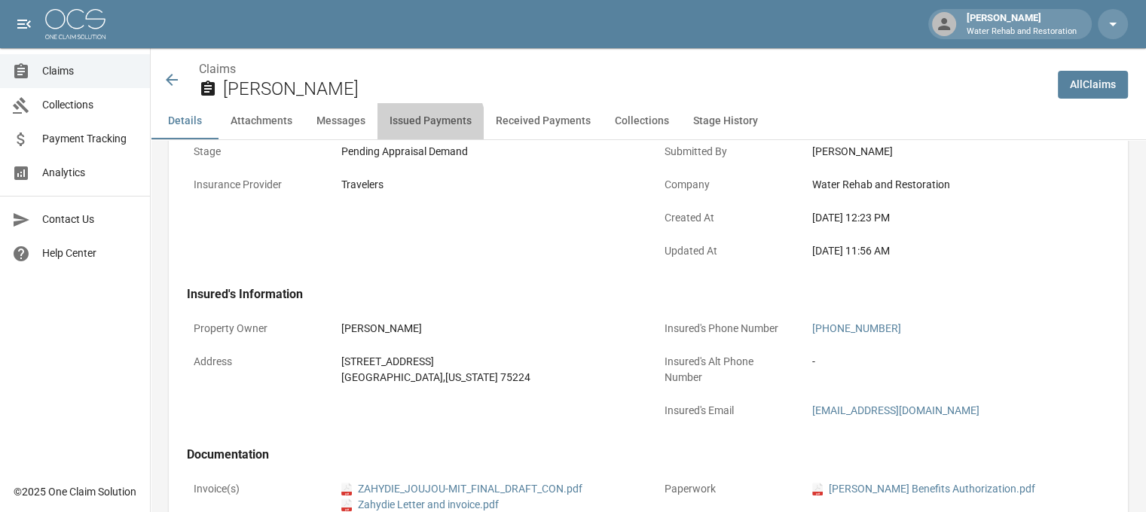
click at [410, 129] on button "Issued Payments" at bounding box center [430, 121] width 106 height 36
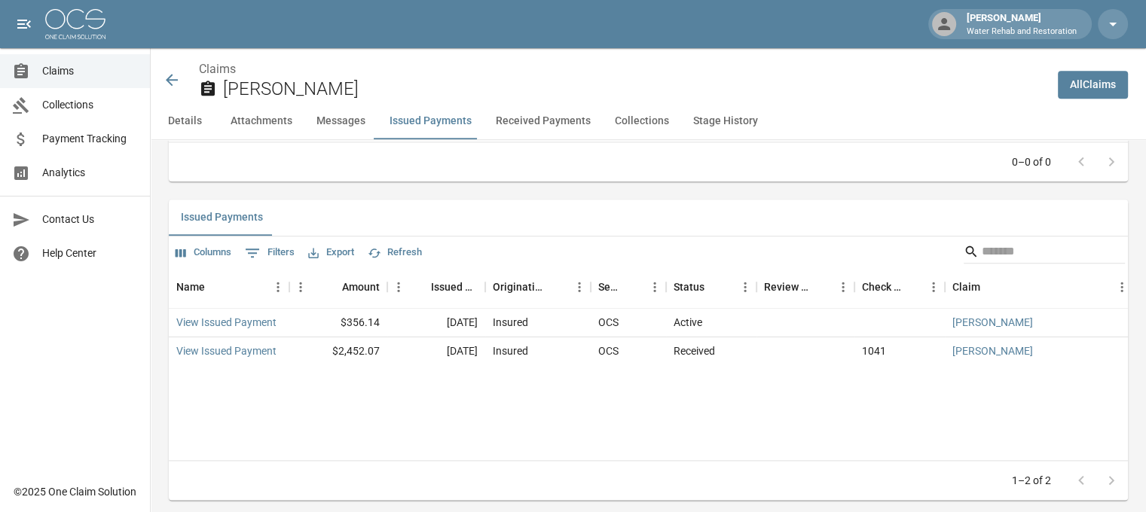
scroll to position [1733, 0]
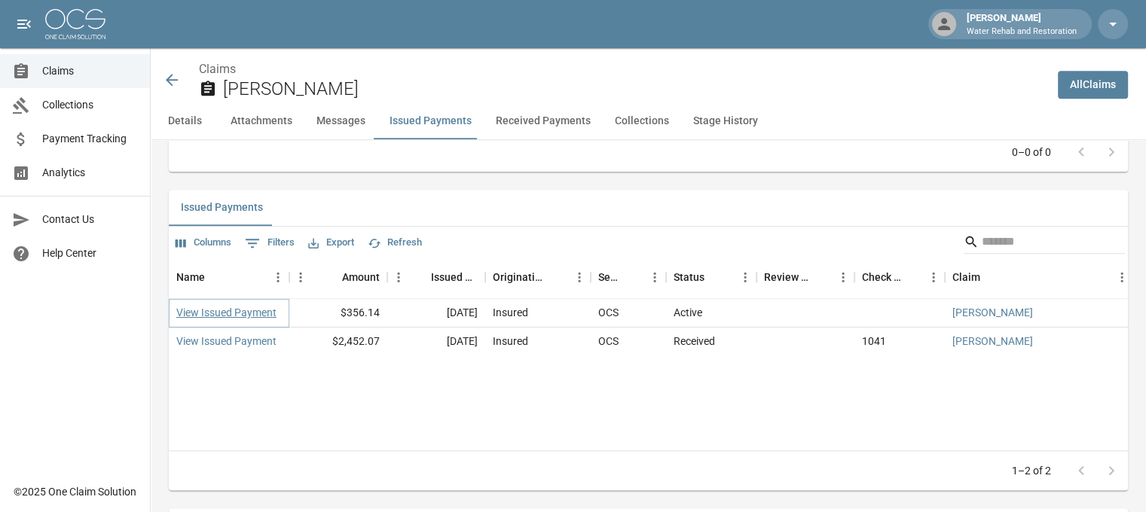
click at [260, 310] on link "View Issued Payment" at bounding box center [226, 312] width 100 height 15
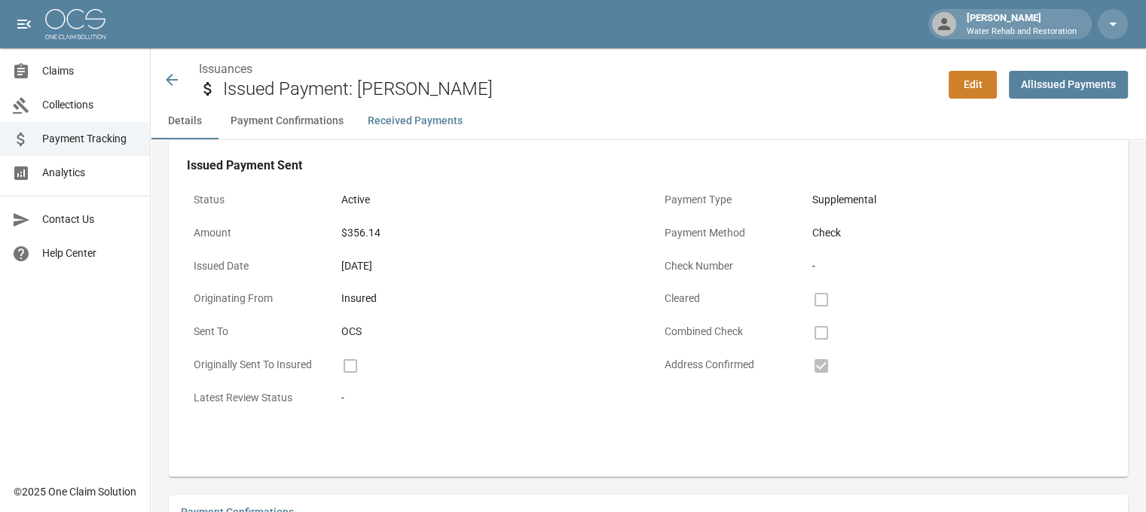
scroll to position [903, 0]
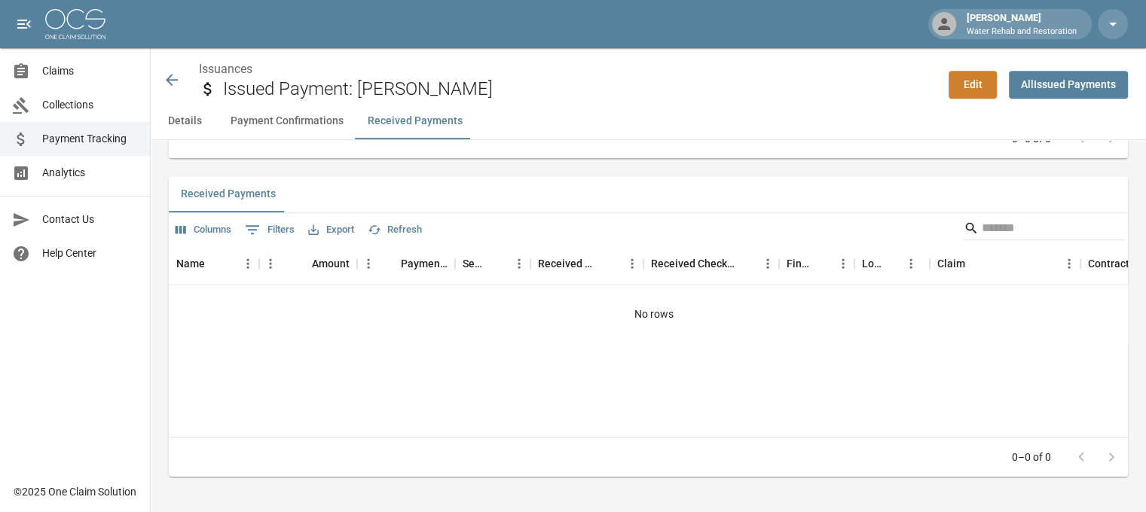
click at [304, 115] on button "Payment Confirmations" at bounding box center [286, 121] width 137 height 36
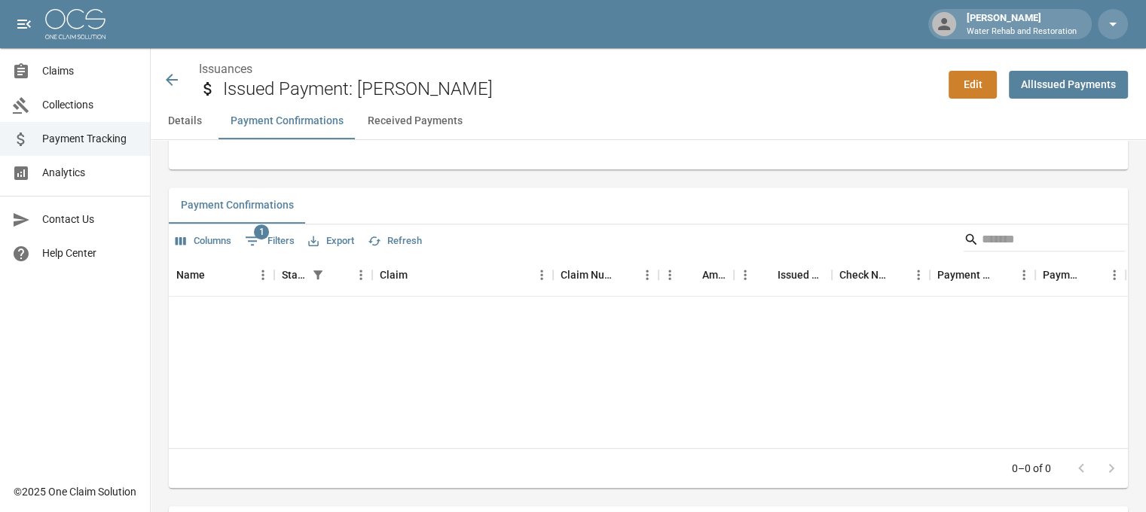
scroll to position [572, 0]
click at [196, 116] on button "Details" at bounding box center [185, 121] width 68 height 36
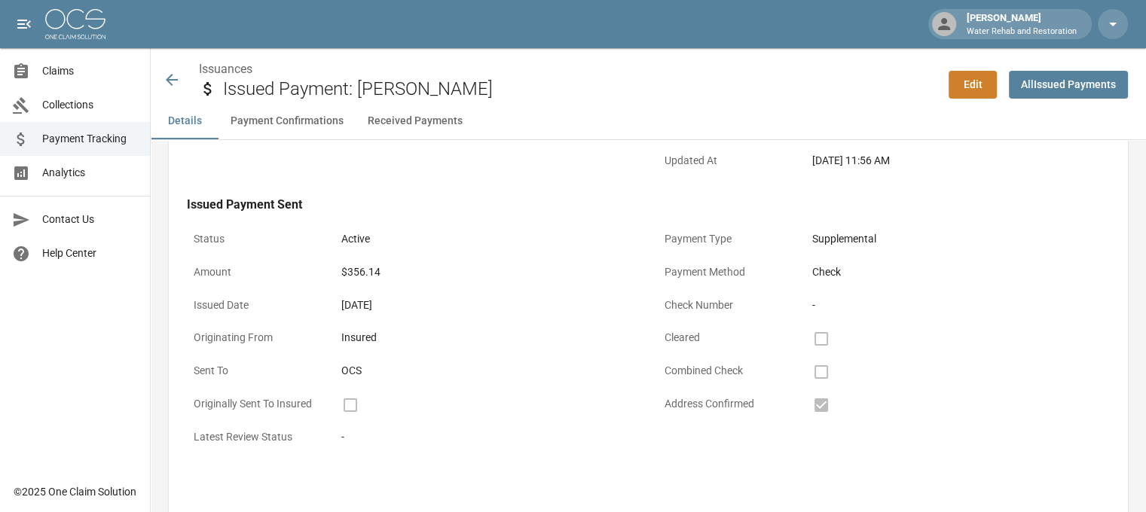
scroll to position [0, 0]
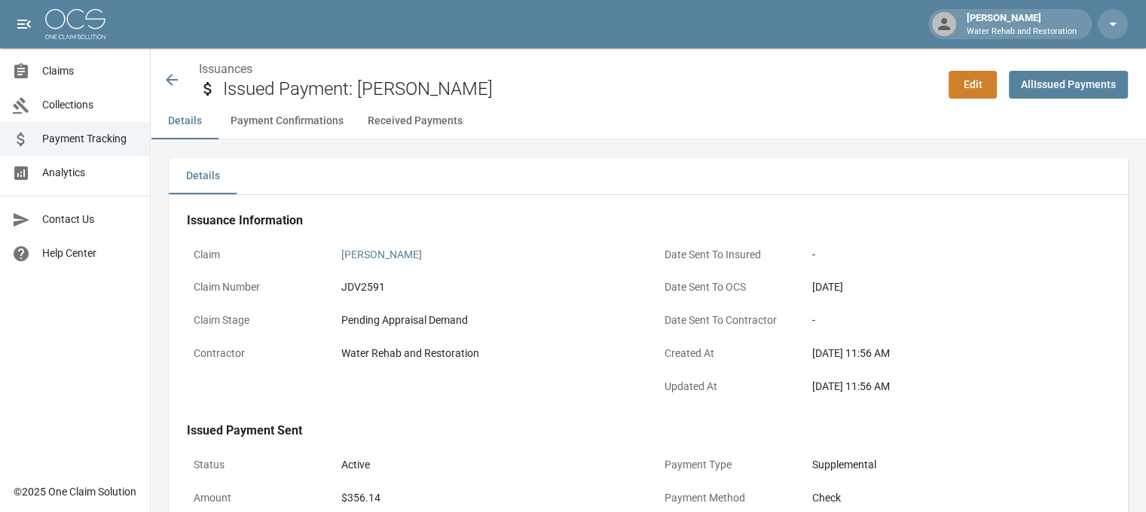
click at [170, 78] on icon at bounding box center [172, 80] width 18 height 18
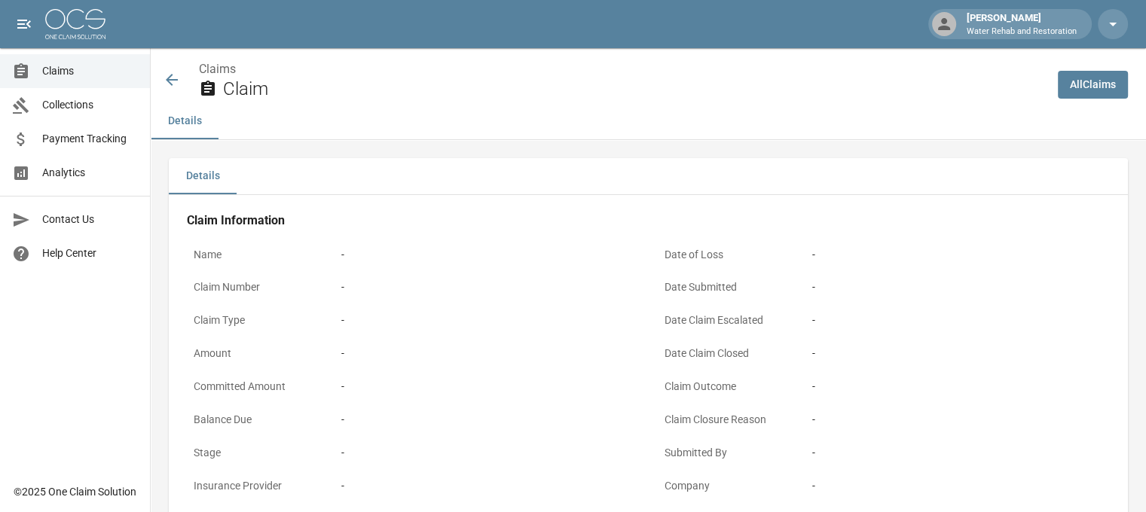
scroll to position [536, 0]
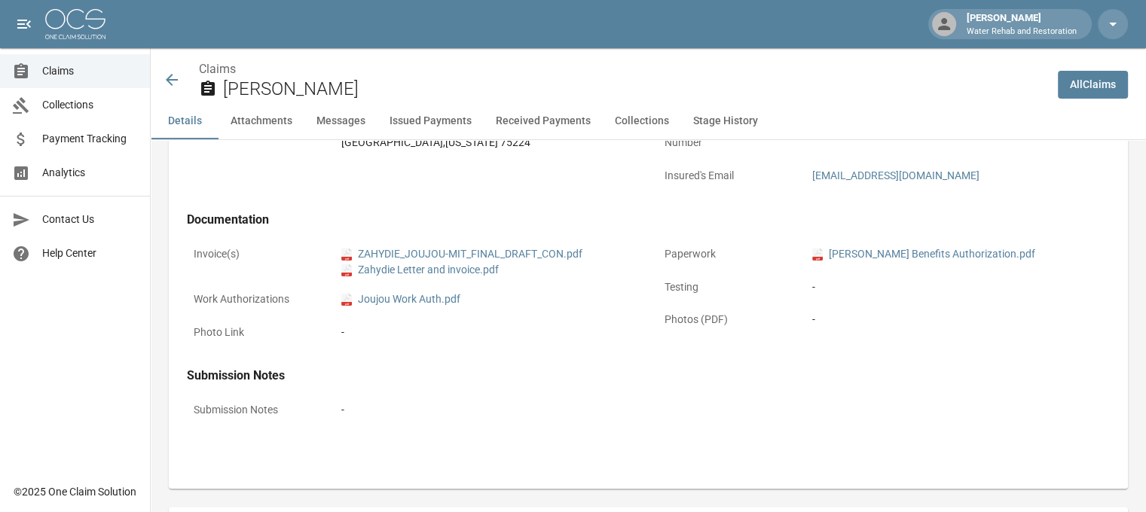
click at [170, 78] on icon at bounding box center [172, 80] width 18 height 18
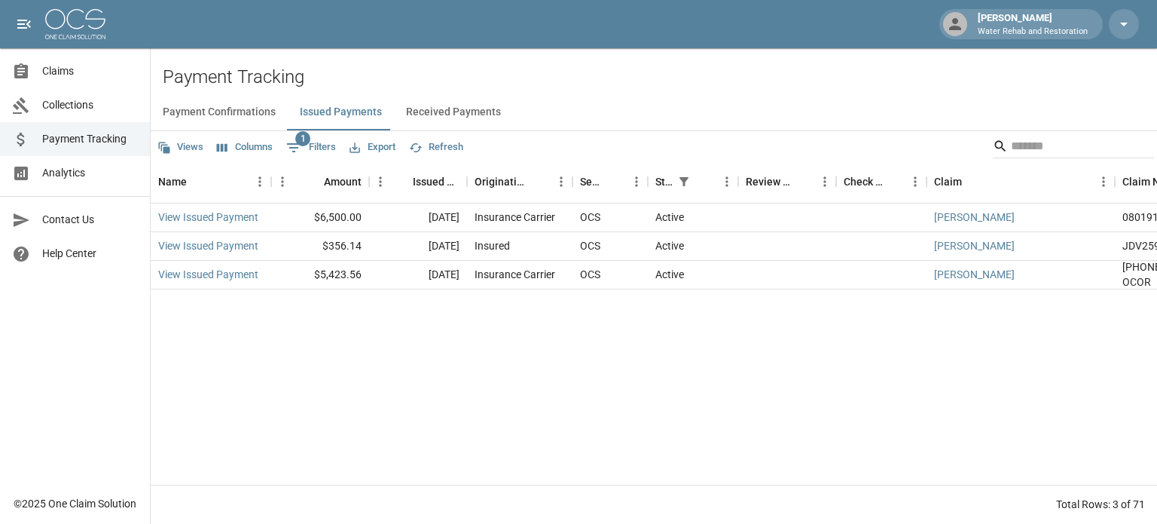
click at [170, 78] on h2 "Payment Tracking" at bounding box center [660, 77] width 995 height 22
click at [1015, 149] on input "Search" at bounding box center [1071, 146] width 121 height 24
click at [976, 245] on link "[PERSON_NAME]" at bounding box center [974, 245] width 81 height 15
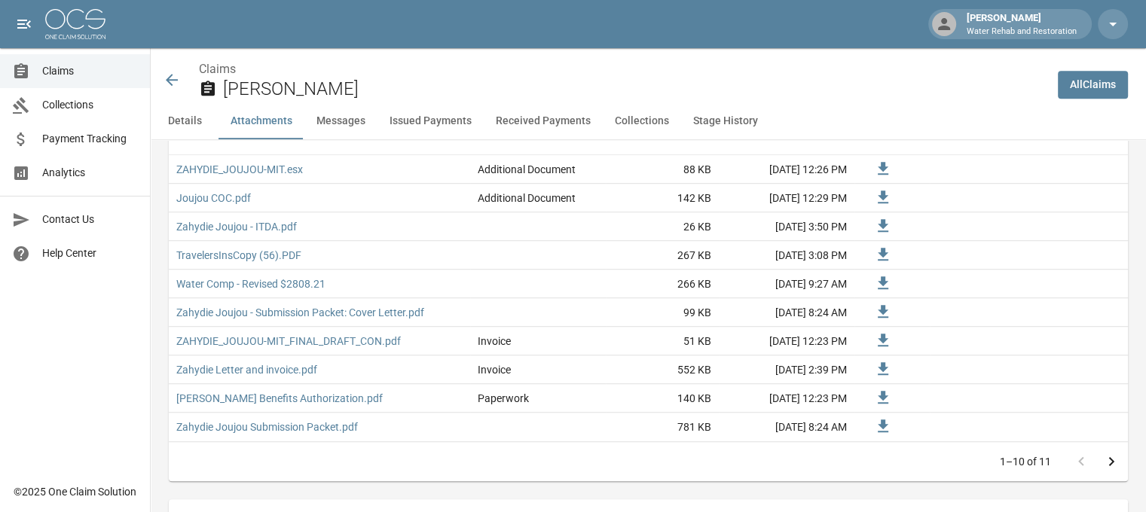
scroll to position [1055, 0]
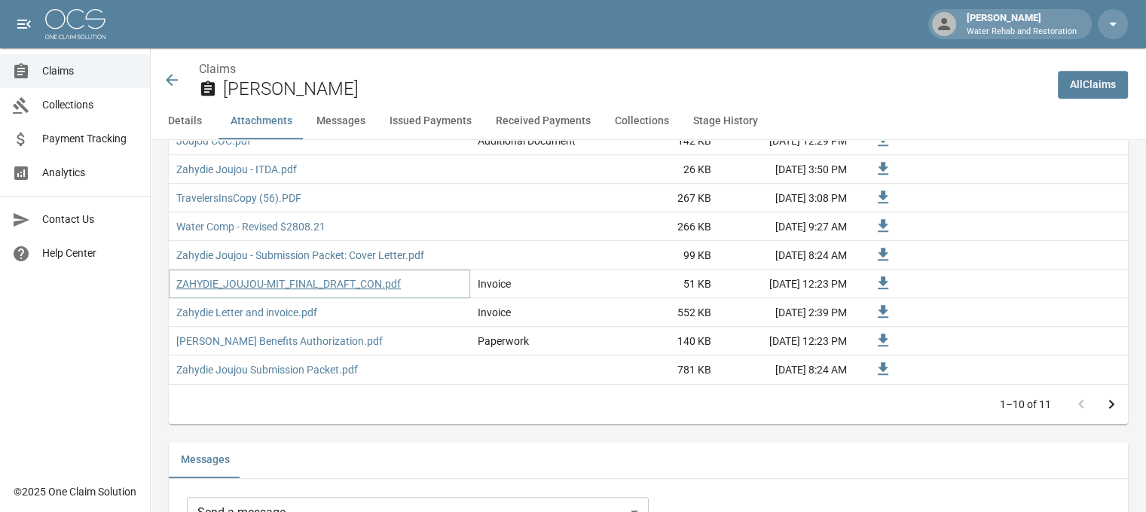
click at [325, 284] on link "ZAHYDIE_JOUJOU-MIT_FINAL_DRAFT_CON.pdf" at bounding box center [288, 284] width 225 height 15
